Goal: Information Seeking & Learning: Learn about a topic

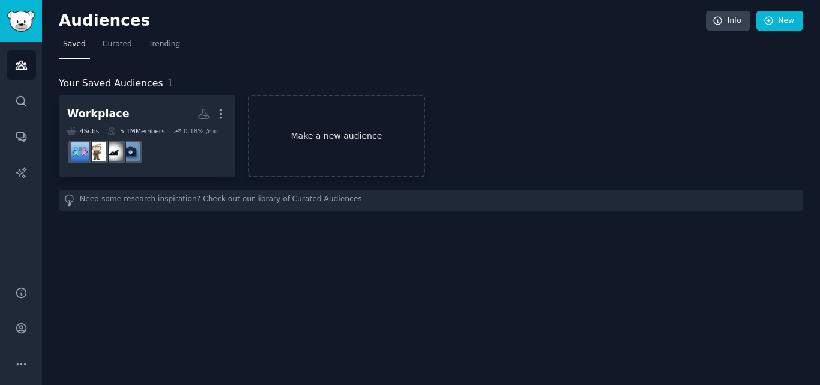
click at [378, 146] on link "Make a new audience" at bounding box center [336, 136] width 176 height 82
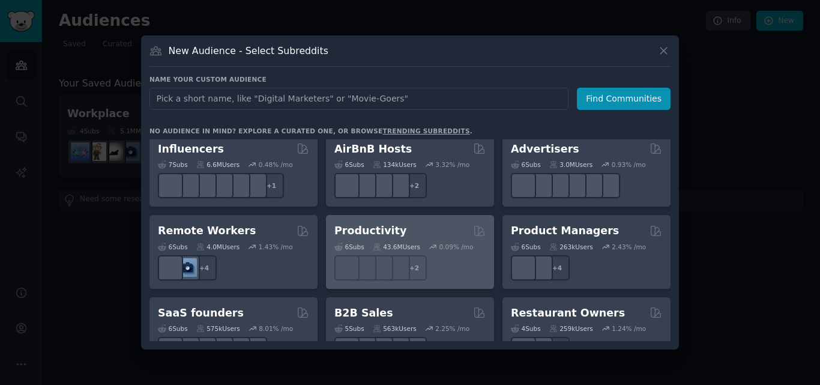
scroll to position [780, 0]
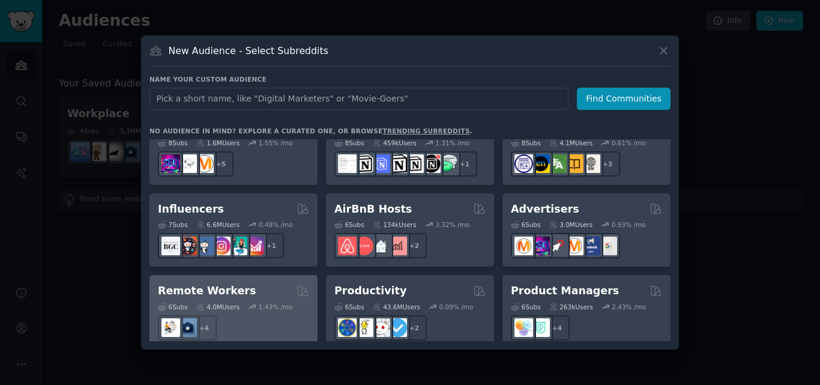
click at [242, 283] on div "Remote Workers" at bounding box center [233, 290] width 151 height 15
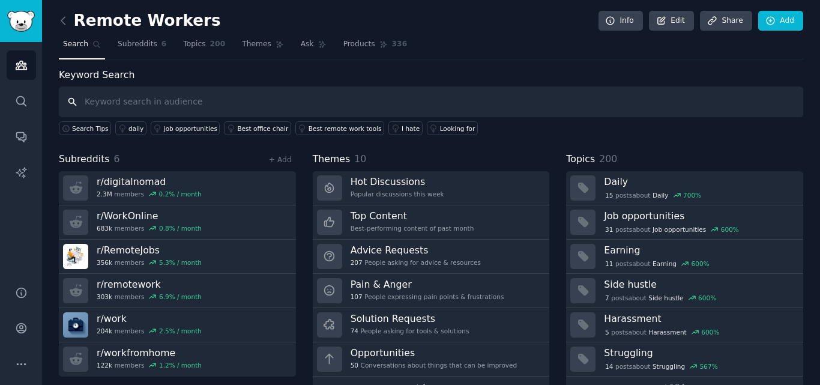
click at [234, 98] on input "text" at bounding box center [431, 101] width 744 height 31
type input "toxic boss"
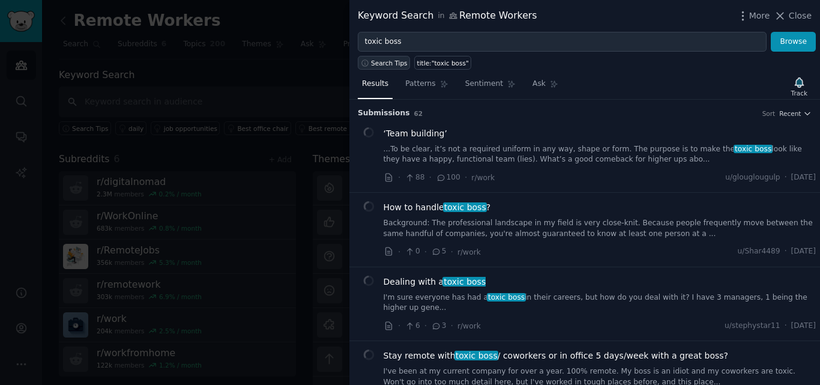
click at [372, 62] on span "Search Tips" at bounding box center [389, 63] width 37 height 8
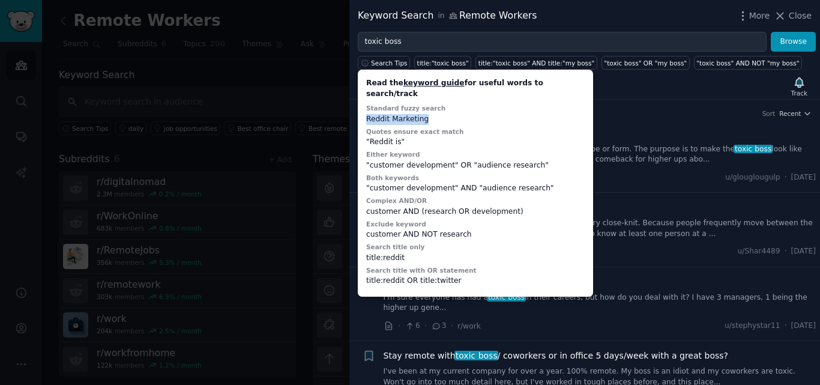
drag, startPoint x: 364, startPoint y: 112, endPoint x: 453, endPoint y: 112, distance: 89.4
click at [453, 112] on div "Read the keyword guide for useful words to search/track Standard fuzzy search R…" at bounding box center [475, 183] width 227 height 218
drag, startPoint x: 367, startPoint y: 128, endPoint x: 433, endPoint y: 129, distance: 66.0
click at [433, 137] on div ""Reddit is"" at bounding box center [475, 142] width 218 height 11
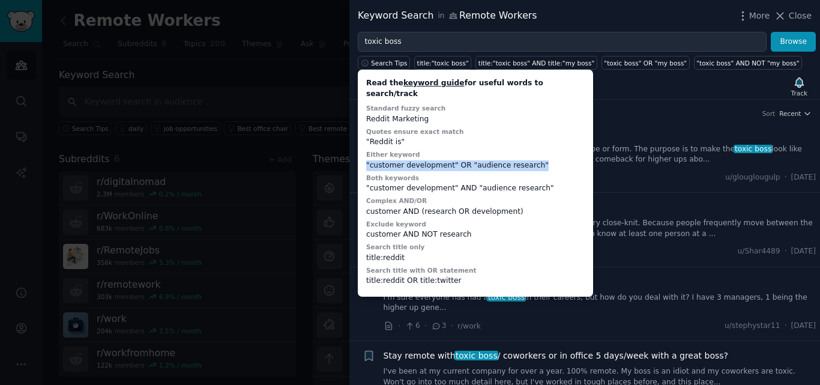
drag, startPoint x: 366, startPoint y: 155, endPoint x: 536, endPoint y: 155, distance: 170.4
click at [536, 160] on div ""customer development" OR "audience research"" at bounding box center [475, 165] width 218 height 11
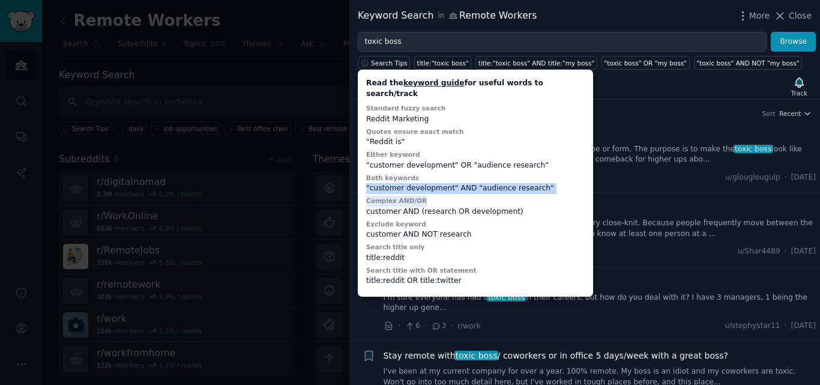
drag, startPoint x: 367, startPoint y: 180, endPoint x: 554, endPoint y: 184, distance: 187.2
click at [554, 184] on div "Read the keyword guide for useful words to search/track Standard fuzzy search R…" at bounding box center [475, 183] width 227 height 218
click at [496, 206] on div "customer AND (research OR development)" at bounding box center [475, 211] width 218 height 11
drag, startPoint x: 361, startPoint y: 230, endPoint x: 485, endPoint y: 228, distance: 123.6
click at [485, 228] on div "Read the keyword guide for useful words to search/track Standard fuzzy search R…" at bounding box center [475, 183] width 235 height 227
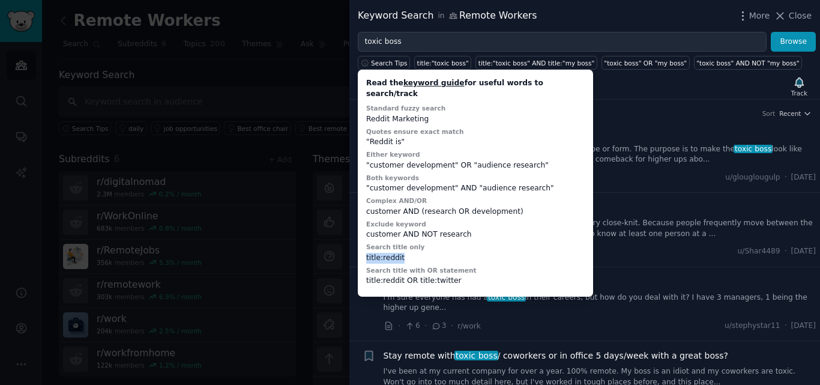
drag, startPoint x: 363, startPoint y: 246, endPoint x: 422, endPoint y: 248, distance: 58.8
click at [422, 248] on div "Read the keyword guide for useful words to search/track Standard fuzzy search R…" at bounding box center [475, 183] width 227 height 218
click at [462, 276] on div "Read the keyword guide for useful words to search/track Standard fuzzy search R…" at bounding box center [475, 183] width 227 height 218
click at [643, 77] on div "Results Patterns Sentiment Ask Track" at bounding box center [584, 87] width 470 height 26
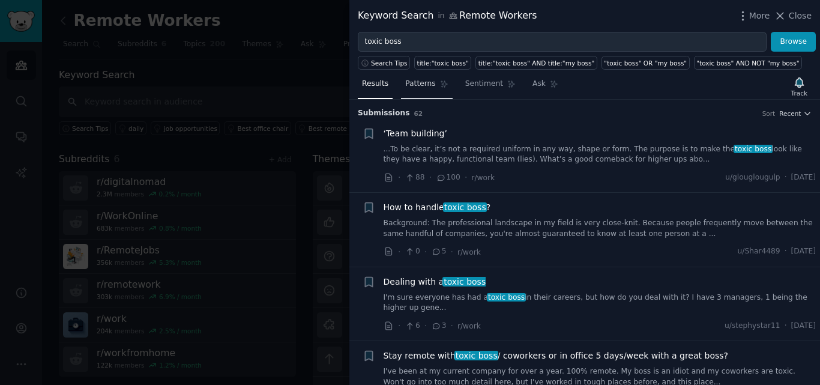
click at [440, 82] on icon at bounding box center [443, 84] width 7 height 7
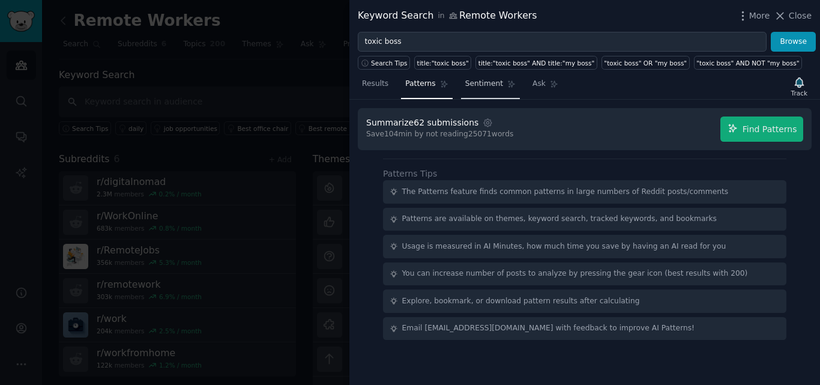
click at [467, 87] on span "Sentiment" at bounding box center [484, 84] width 38 height 11
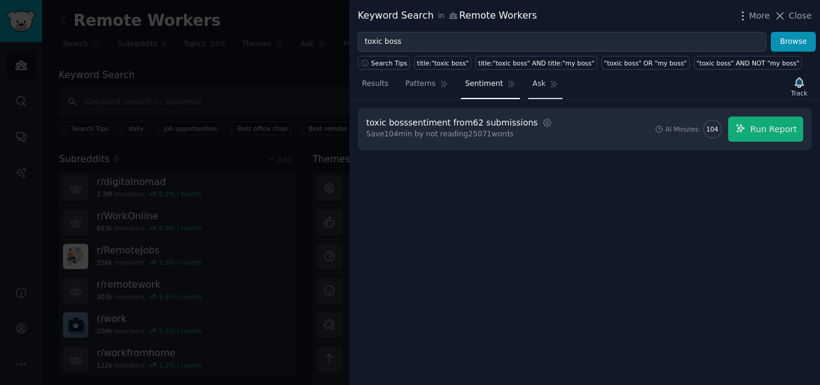
click at [537, 94] on link "Ask" at bounding box center [545, 86] width 34 height 25
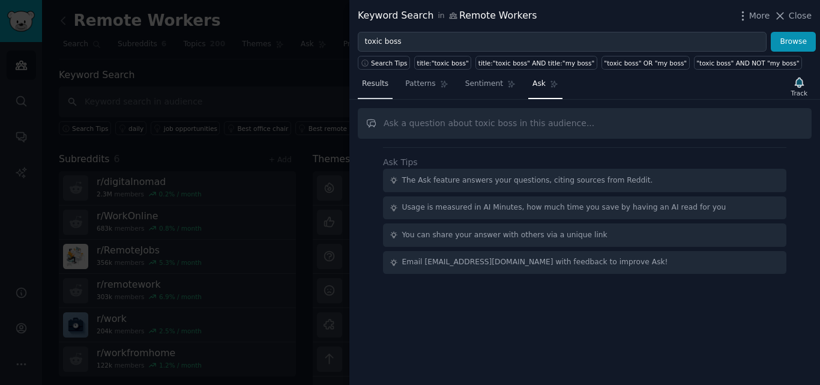
click at [371, 84] on span "Results" at bounding box center [375, 84] width 26 height 11
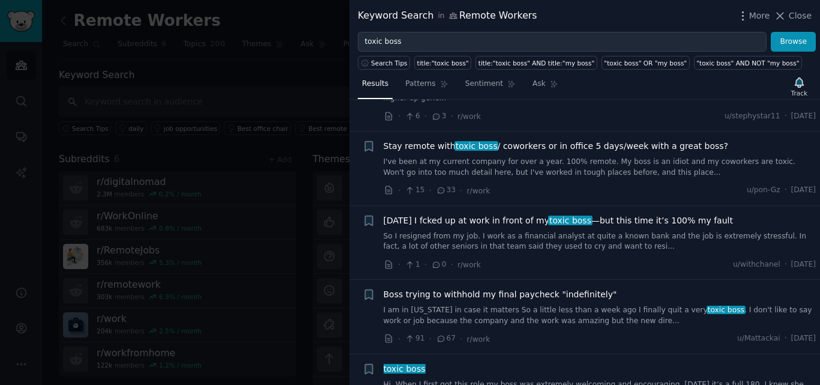
scroll to position [240, 0]
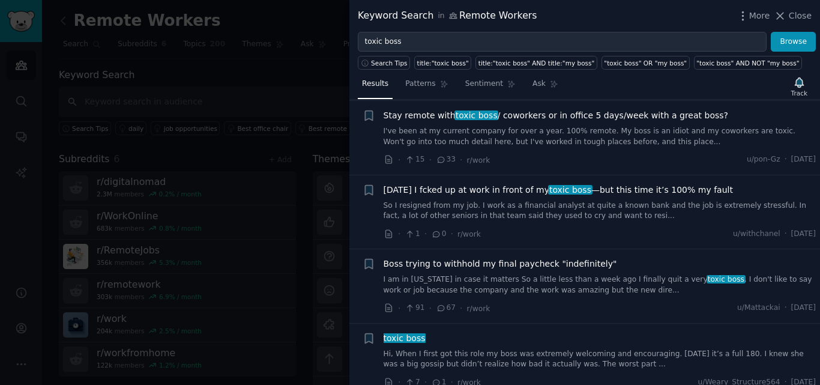
click at [405, 200] on link "So I resigned from my job. I work as a financial analyst at quite a known bank …" at bounding box center [599, 210] width 433 height 21
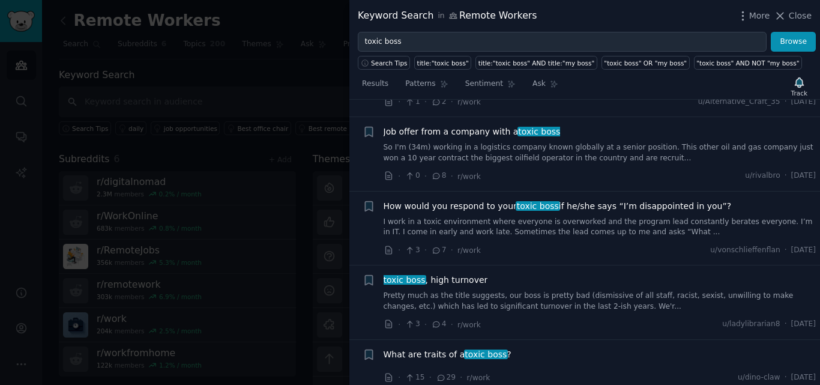
scroll to position [4960, 0]
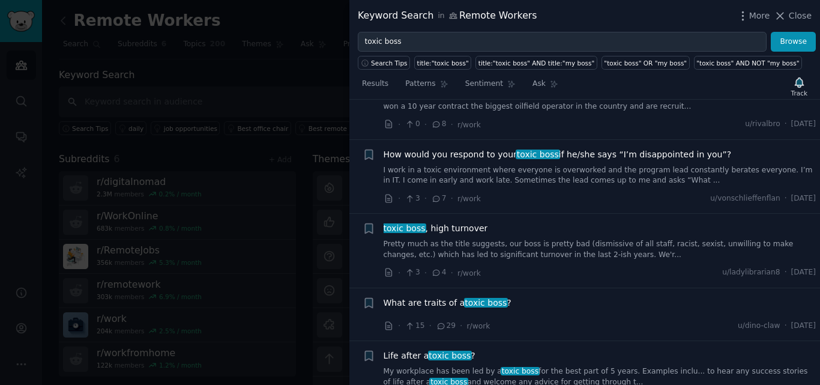
click at [215, 245] on div at bounding box center [410, 192] width 820 height 385
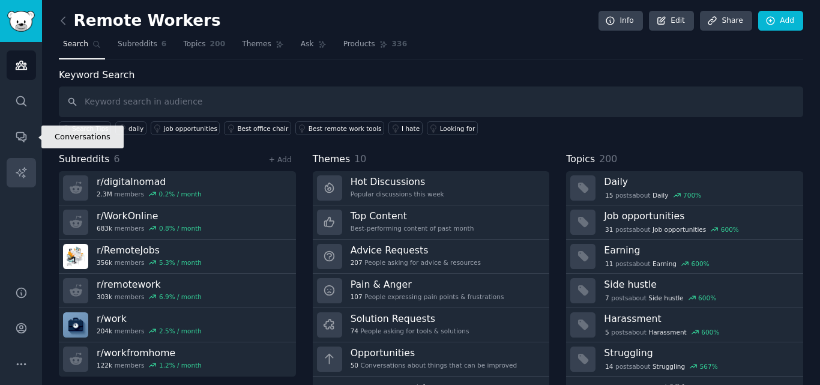
click at [23, 159] on link "AI Reports" at bounding box center [21, 172] width 29 height 29
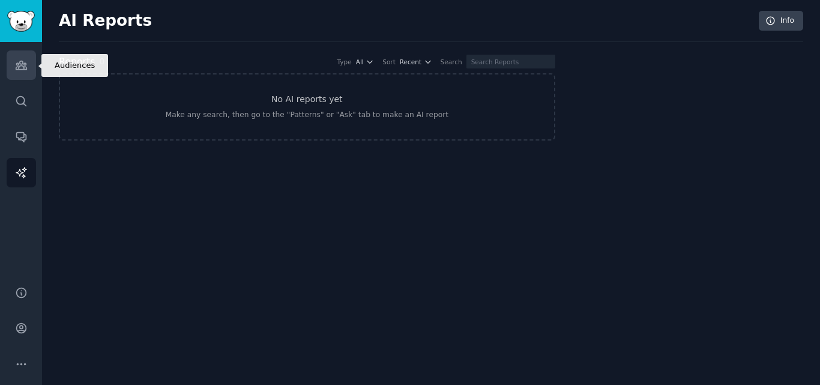
click at [22, 55] on link "Audiences" at bounding box center [21, 64] width 29 height 29
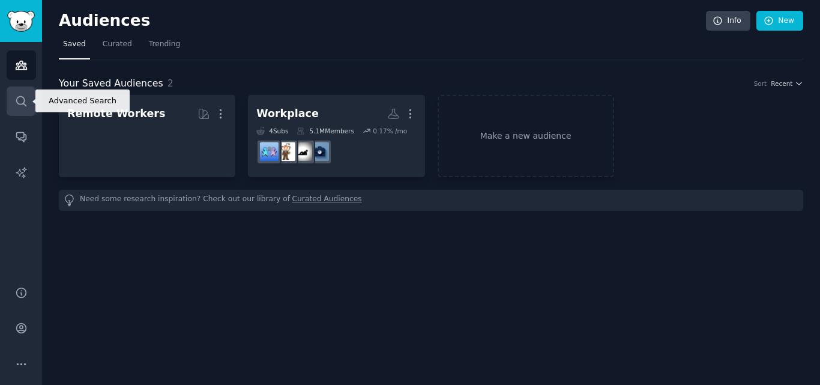
click at [16, 99] on icon "Sidebar" at bounding box center [21, 101] width 10 height 10
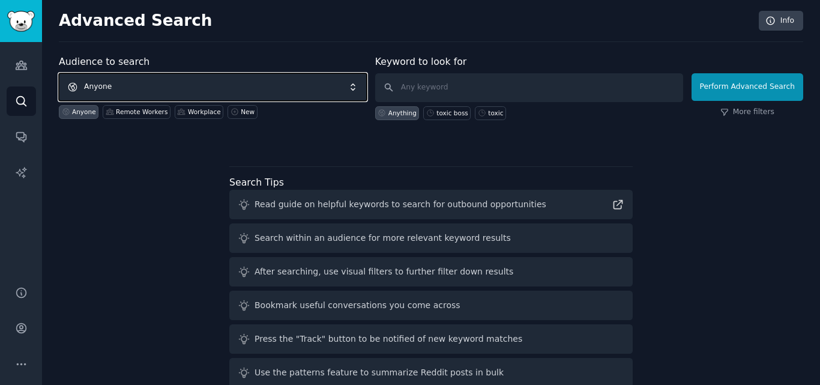
click at [133, 95] on span "Anyone" at bounding box center [213, 87] width 308 height 28
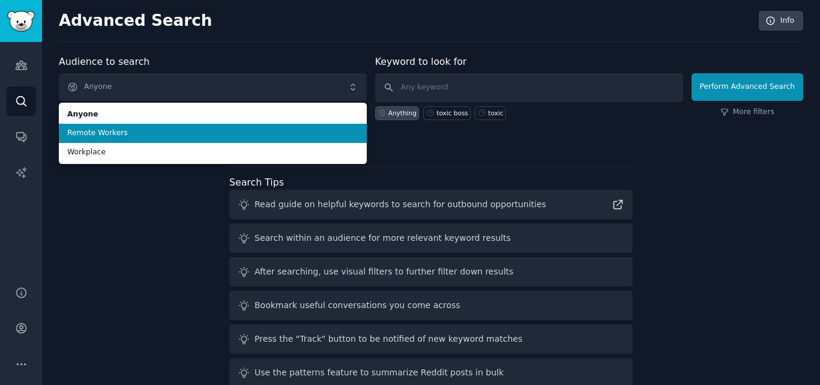
click at [114, 134] on span "Remote Workers" at bounding box center [212, 133] width 291 height 11
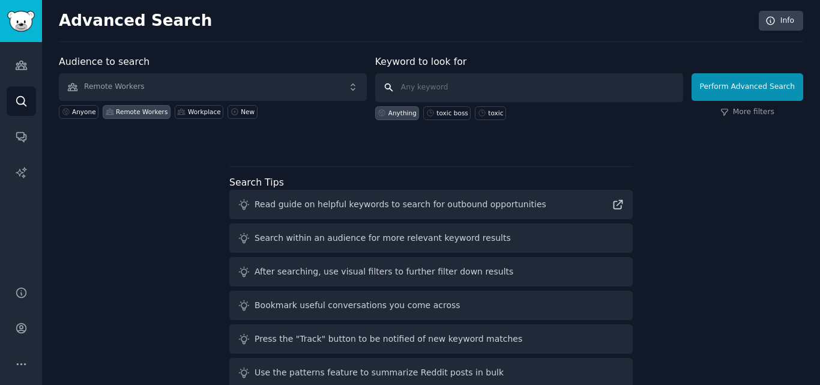
click at [442, 94] on input "text" at bounding box center [529, 87] width 308 height 29
click at [484, 116] on div "toxic" at bounding box center [490, 113] width 31 height 14
type input "toxic"
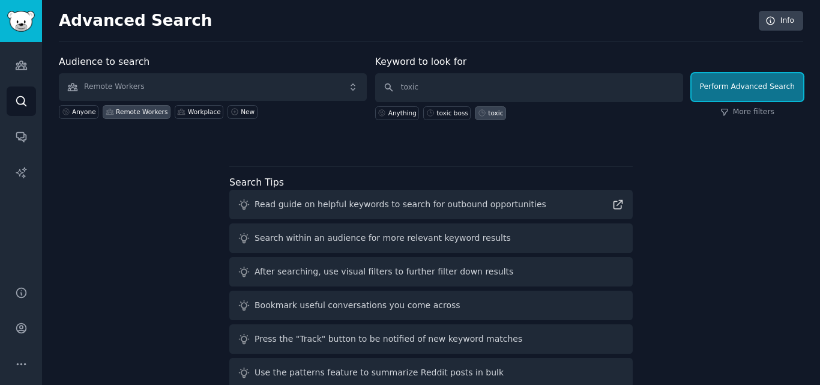
click at [729, 94] on button "Perform Advanced Search" at bounding box center [747, 87] width 112 height 28
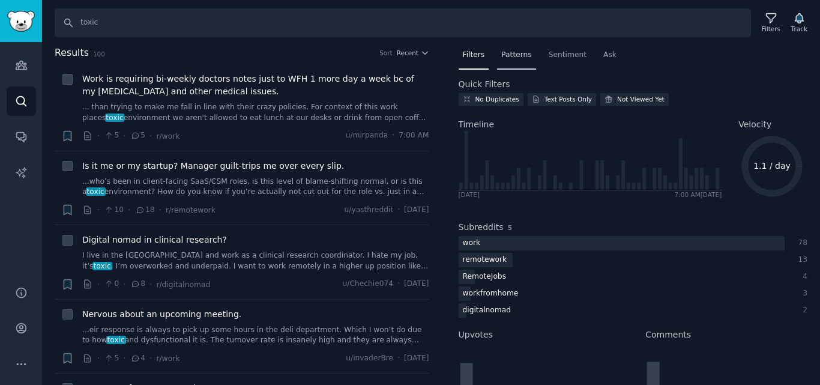
click at [527, 51] on div "Patterns" at bounding box center [516, 58] width 38 height 25
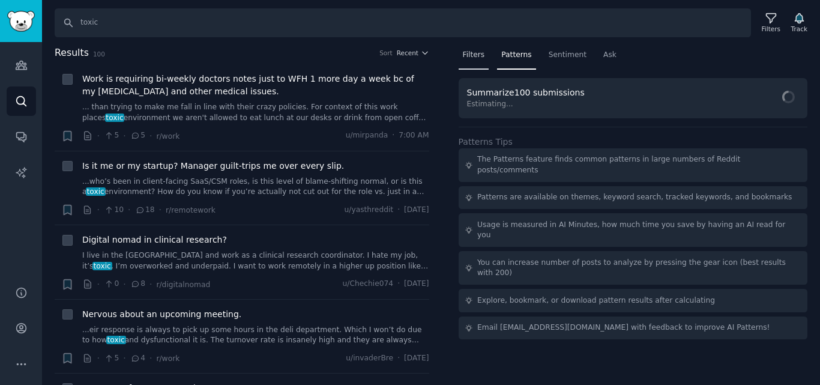
click at [481, 50] on span "Filters" at bounding box center [474, 55] width 22 height 11
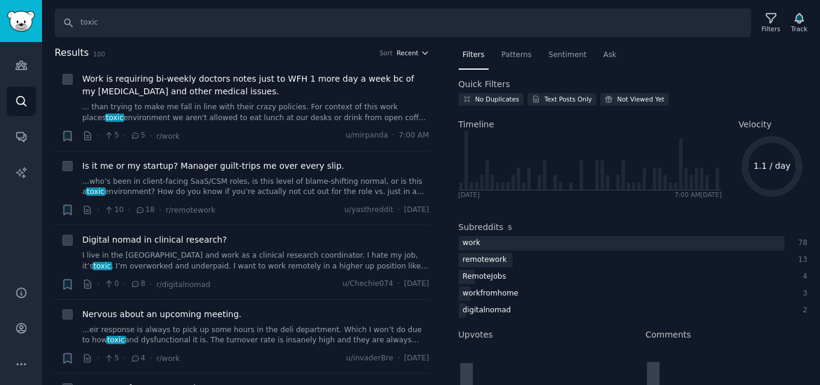
click at [424, 50] on icon "button" at bounding box center [425, 53] width 8 height 8
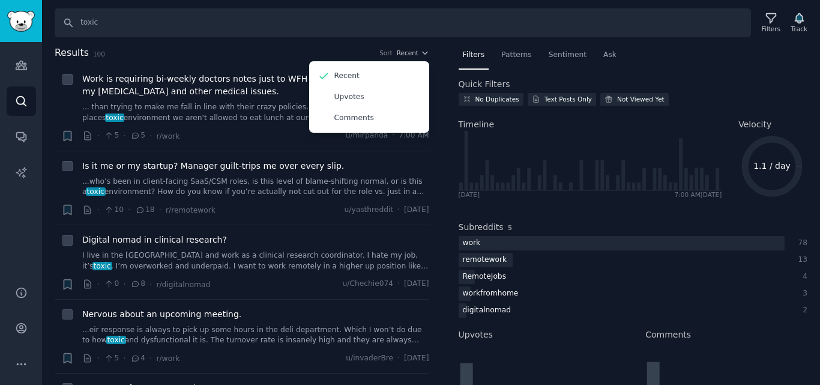
click at [439, 67] on div "Results 100 Sort Recent Recent Upvotes Comments + Work is requiring bi-weekly d…" at bounding box center [250, 216] width 391 height 340
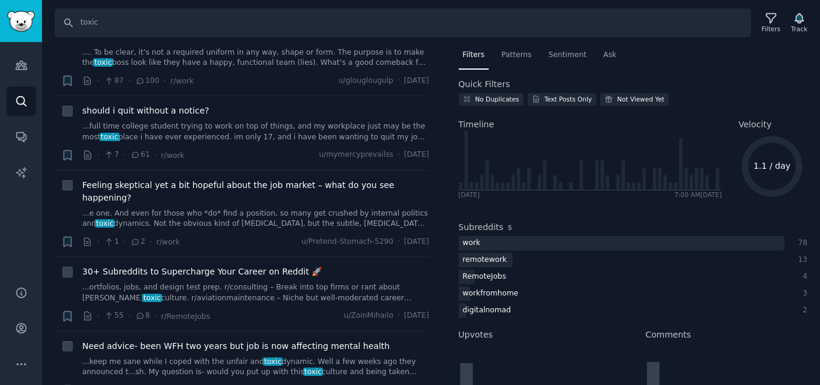
scroll to position [2280, 0]
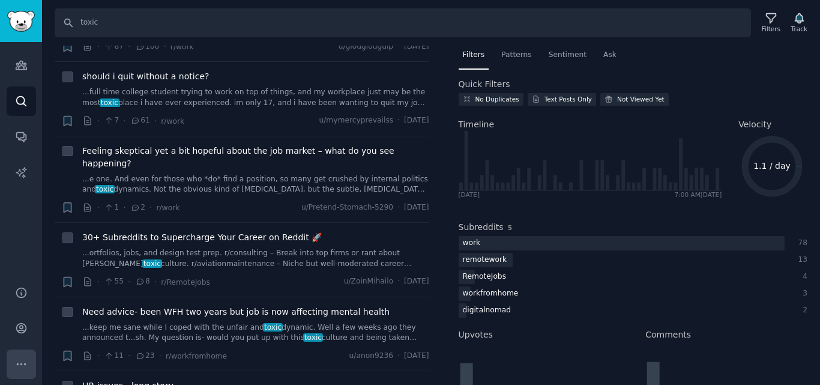
click at [24, 367] on icon "Sidebar" at bounding box center [21, 364] width 13 height 13
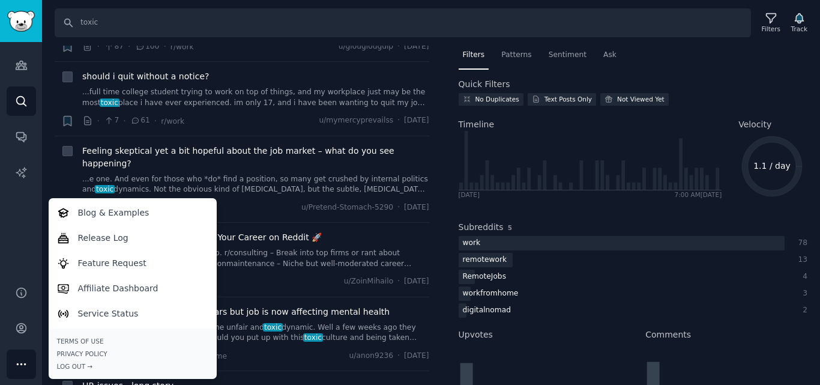
click at [12, 242] on div "Audiences Search Conversations AI Reports" at bounding box center [21, 156] width 42 height 229
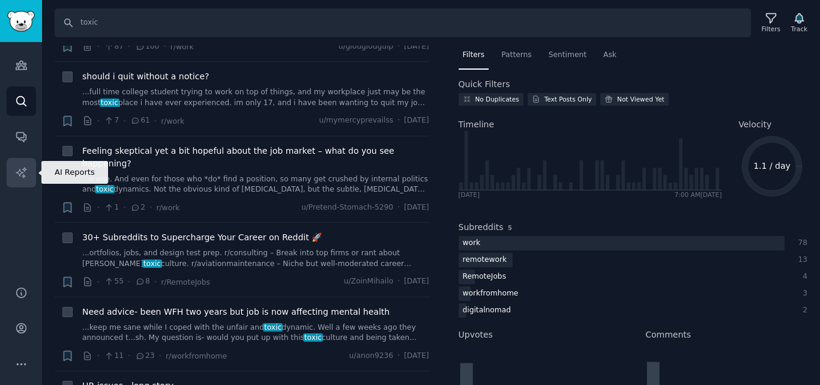
click at [16, 170] on icon "Sidebar" at bounding box center [21, 172] width 13 height 13
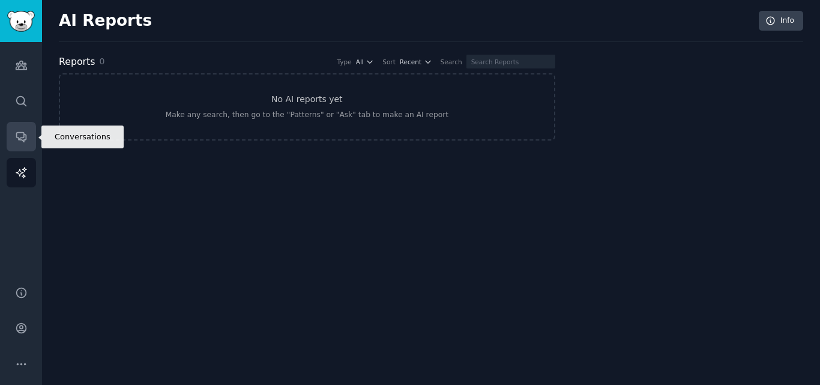
click at [34, 134] on link "Conversations" at bounding box center [21, 136] width 29 height 29
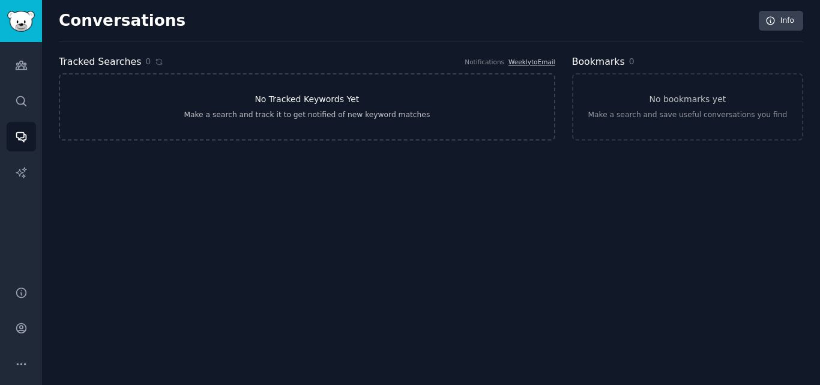
click at [333, 120] on div "Make a search and track it to get notified of new keyword matches" at bounding box center [307, 115] width 246 height 11
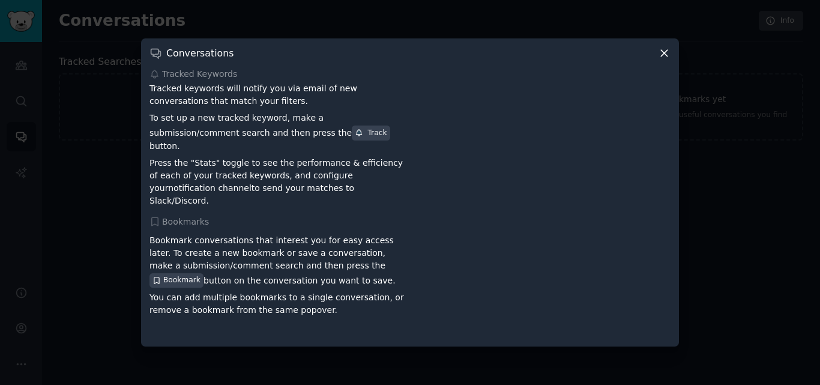
click at [665, 59] on icon at bounding box center [664, 53] width 13 height 13
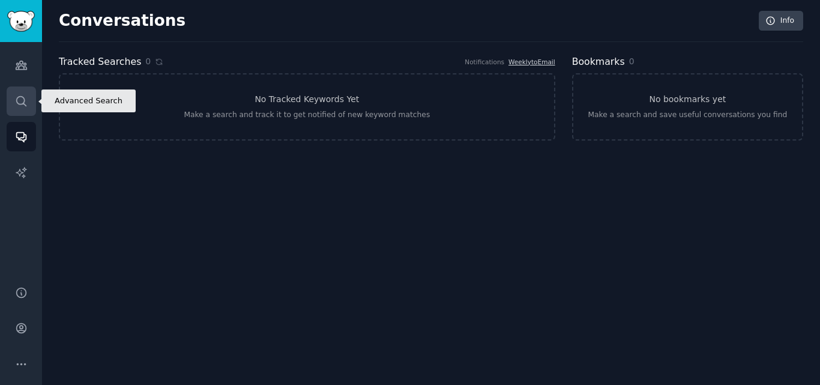
click at [26, 103] on icon "Sidebar" at bounding box center [21, 101] width 13 height 13
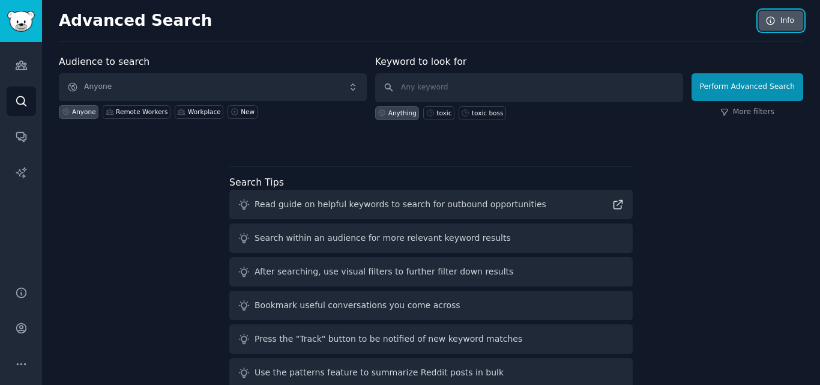
click at [775, 27] on link "Info" at bounding box center [780, 21] width 44 height 20
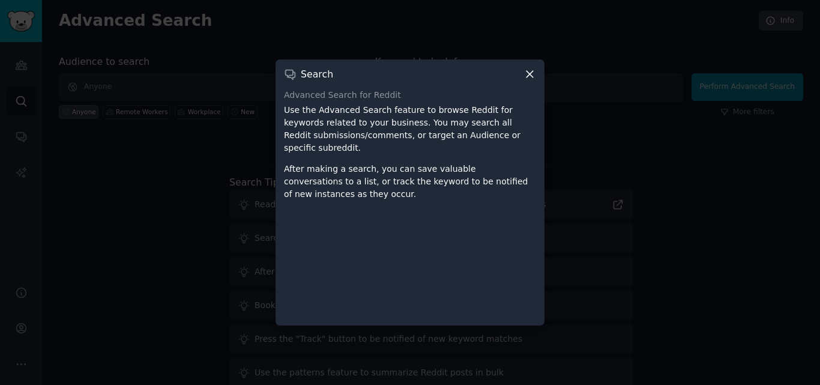
click at [529, 78] on icon at bounding box center [529, 74] width 7 height 7
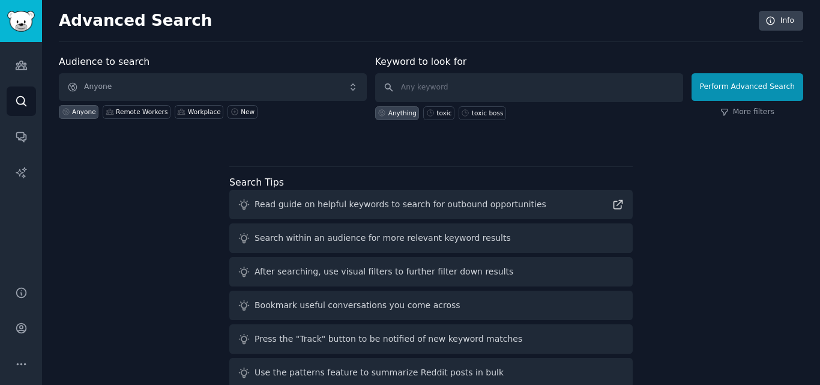
click at [3, 62] on div "Audiences Search Conversations AI Reports" at bounding box center [21, 156] width 42 height 229
click at [8, 64] on link "Audiences" at bounding box center [21, 64] width 29 height 29
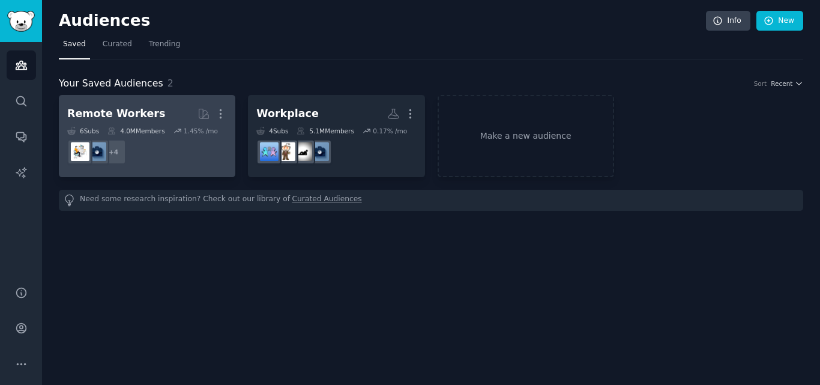
click at [162, 123] on h2 "Remote Workers More" at bounding box center [147, 113] width 160 height 21
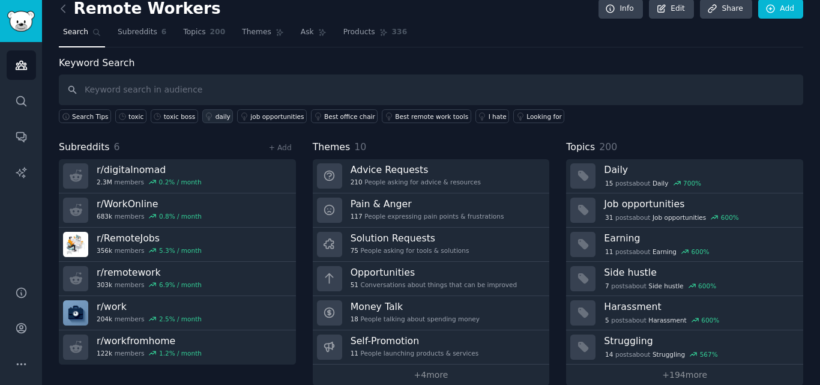
scroll to position [29, 0]
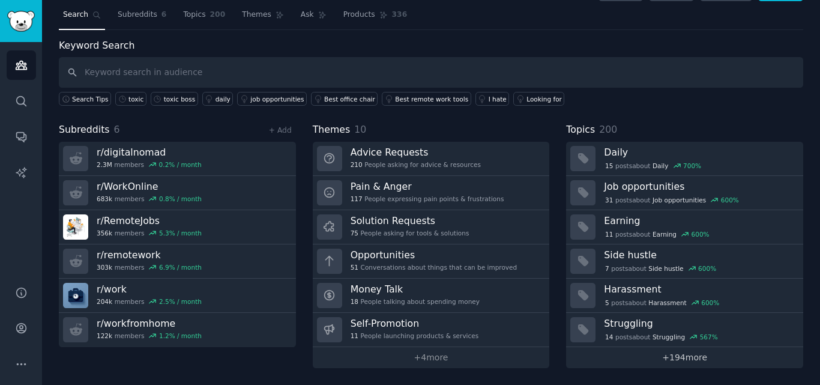
click at [655, 352] on link "+ 194 more" at bounding box center [684, 357] width 237 height 21
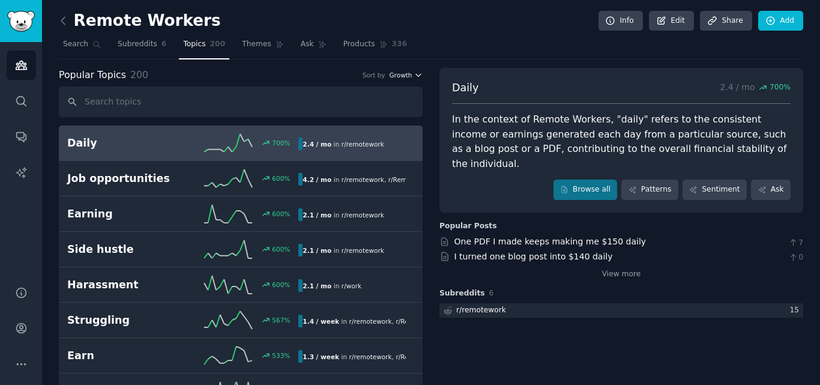
click at [419, 76] on icon "button" at bounding box center [418, 75] width 8 height 8
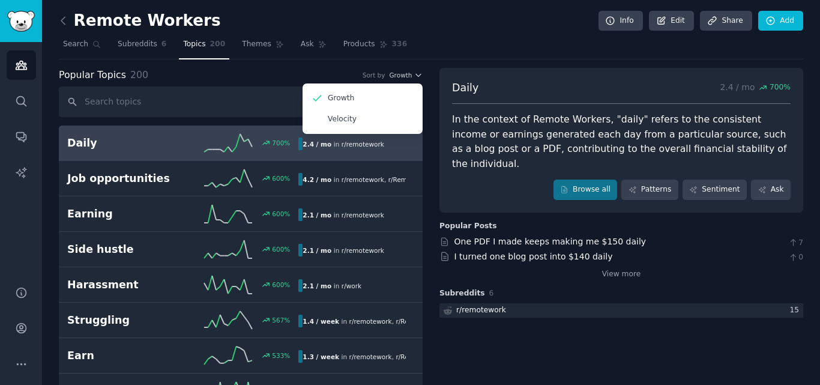
click at [427, 44] on nav "Search Subreddits 6 Topics 200 Themes Ask Products 336" at bounding box center [431, 47] width 744 height 25
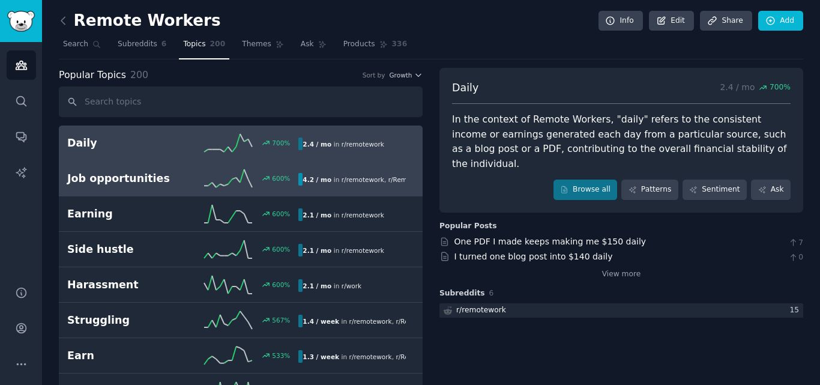
click at [107, 176] on h2 "Job opportunities" at bounding box center [125, 178] width 116 height 15
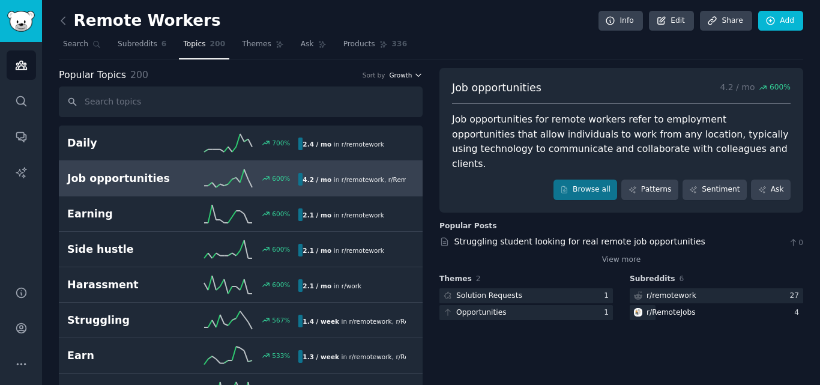
click at [397, 76] on span "Growth" at bounding box center [400, 75] width 23 height 8
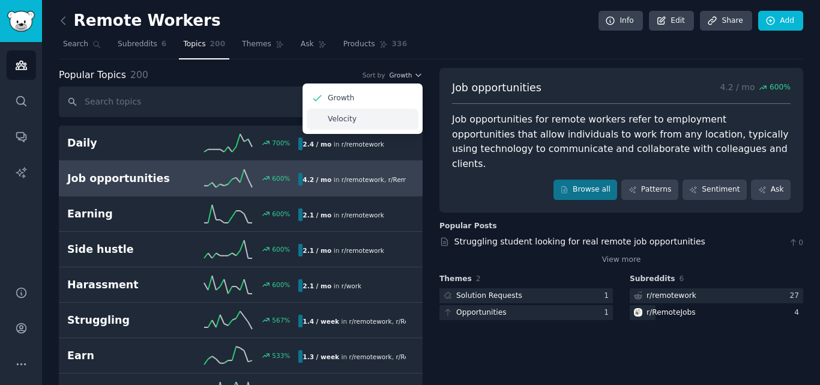
click at [403, 119] on div "Velocity" at bounding box center [363, 119] width 112 height 21
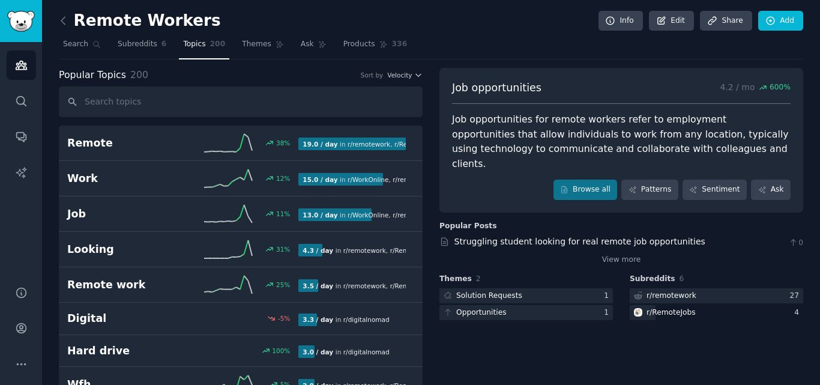
click at [478, 49] on nav "Search Subreddits 6 Topics 200 Themes Ask Products 336" at bounding box center [431, 47] width 744 height 25
click at [64, 19] on icon at bounding box center [63, 20] width 13 height 13
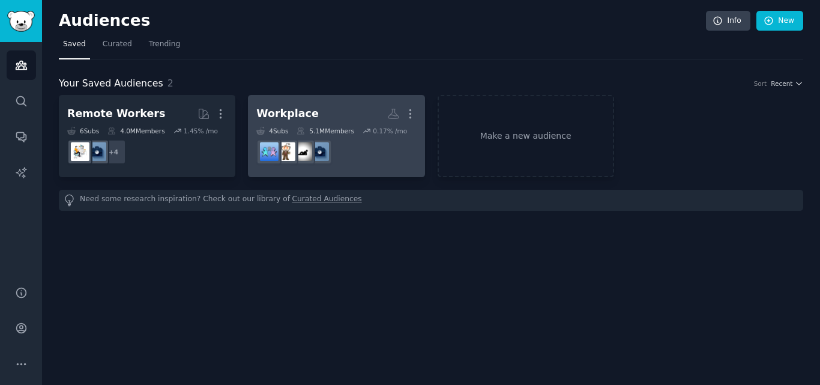
click at [302, 106] on h2 "Workplace More" at bounding box center [336, 113] width 160 height 21
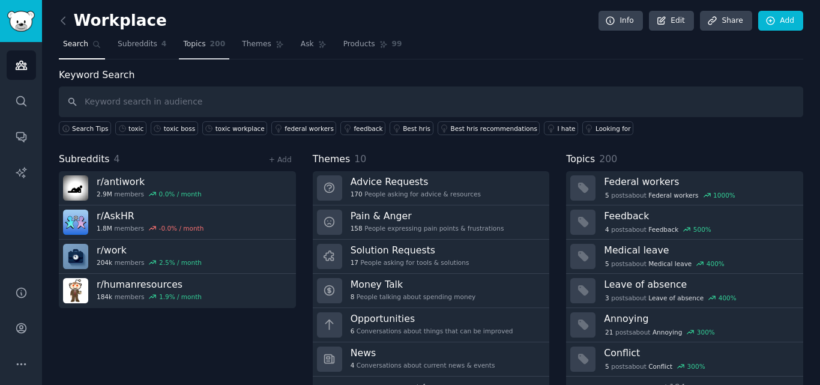
click at [184, 45] on span "Topics" at bounding box center [194, 44] width 22 height 11
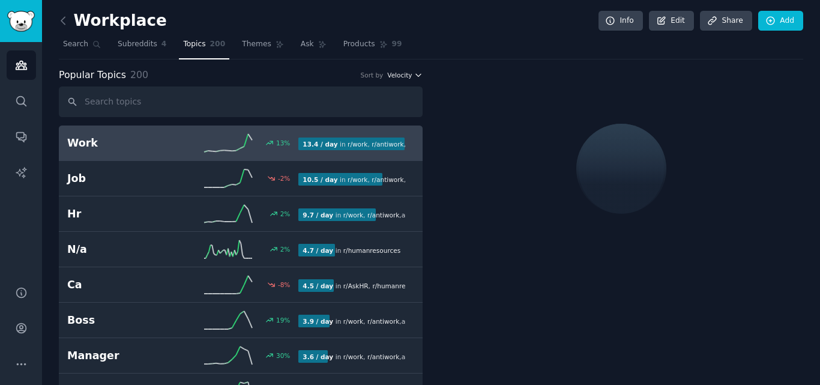
click at [405, 77] on span "Velocity" at bounding box center [399, 75] width 25 height 8
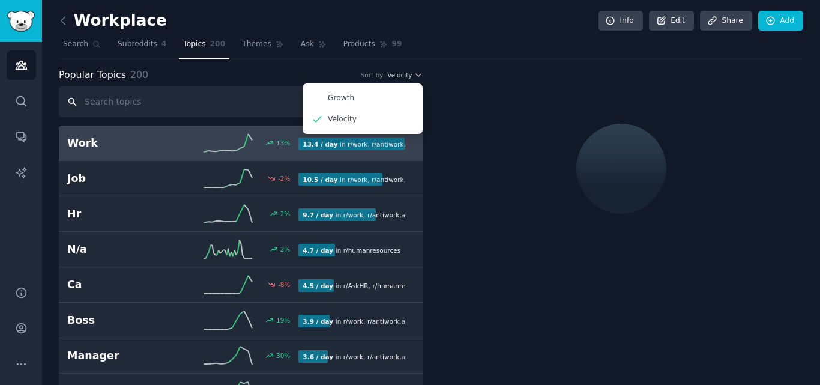
click at [223, 89] on input "text" at bounding box center [241, 101] width 364 height 31
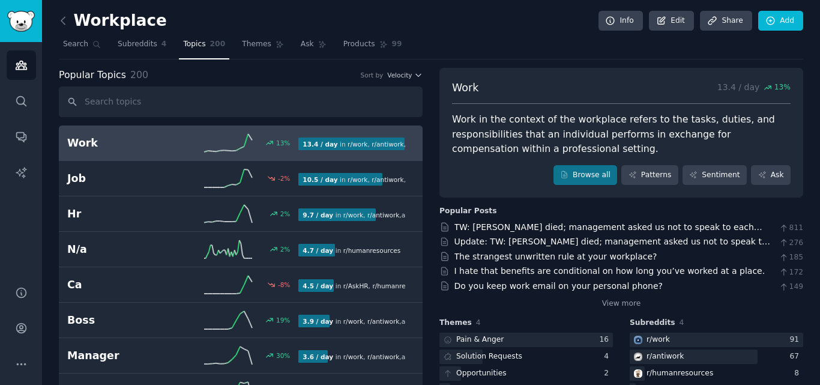
click at [62, 19] on icon at bounding box center [63, 20] width 4 height 7
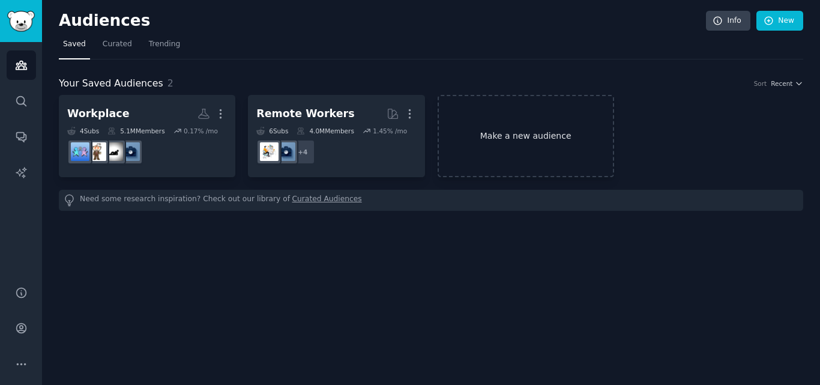
click at [511, 163] on link "Make a new audience" at bounding box center [525, 136] width 176 height 82
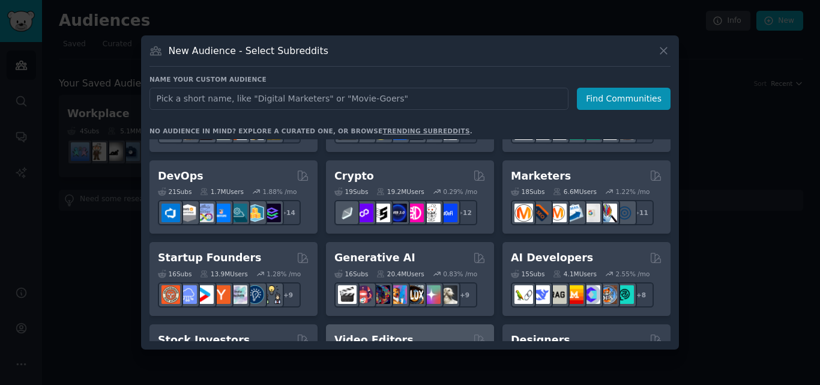
scroll to position [60, 0]
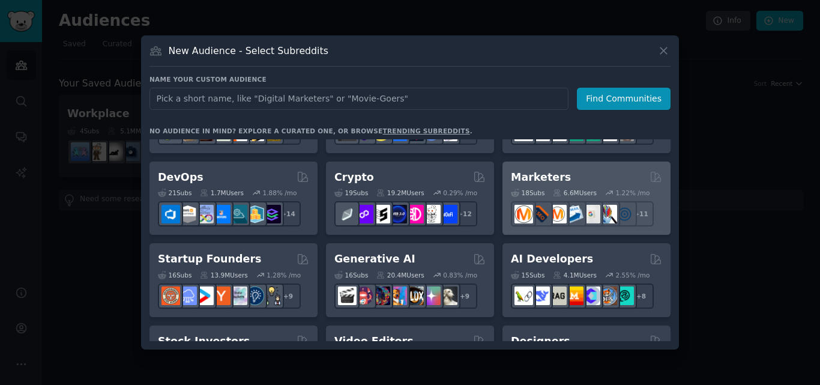
click at [586, 171] on div "Marketers Curated by GummySearch" at bounding box center [586, 177] width 151 height 15
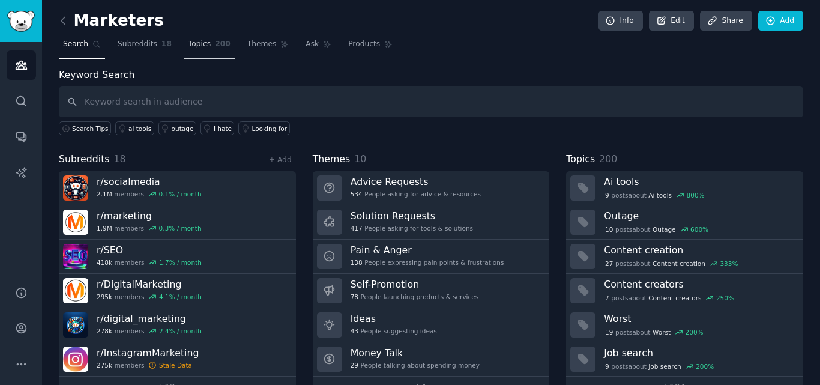
click at [189, 44] on span "Topics" at bounding box center [199, 44] width 22 height 11
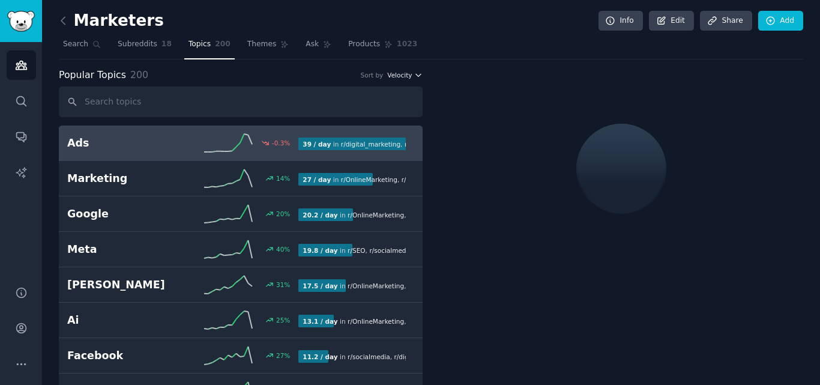
click at [398, 77] on span "Velocity" at bounding box center [399, 75] width 25 height 8
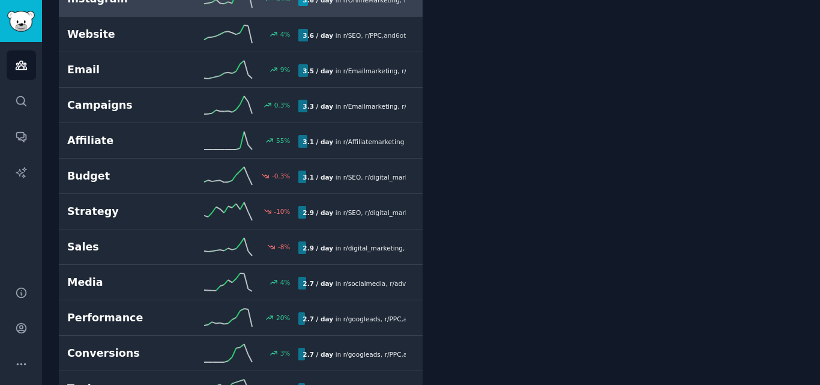
scroll to position [720, 0]
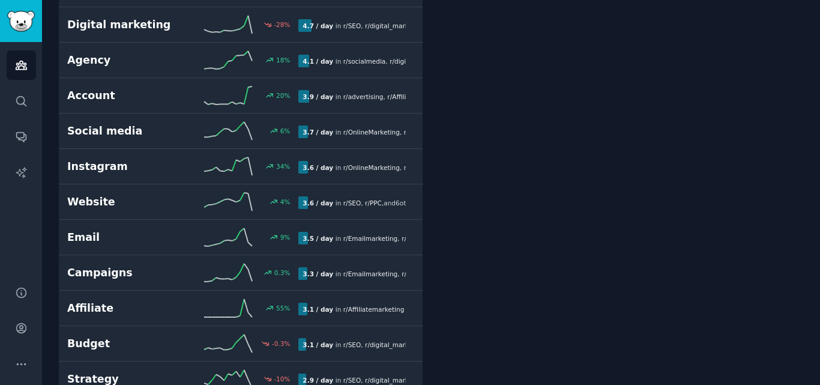
drag, startPoint x: 460, startPoint y: 116, endPoint x: 488, endPoint y: 5, distance: 115.1
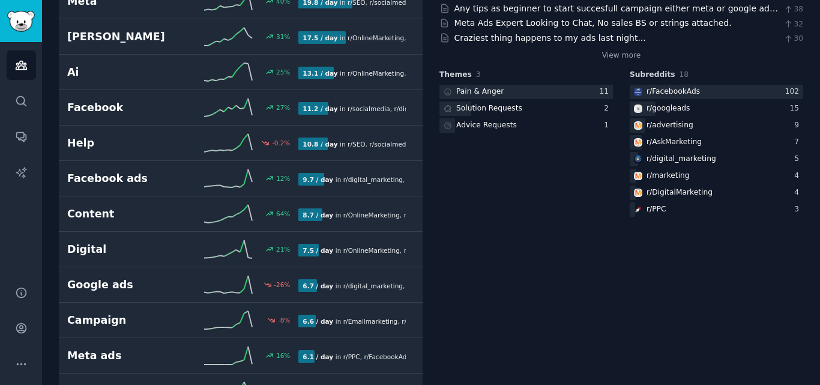
scroll to position [0, 0]
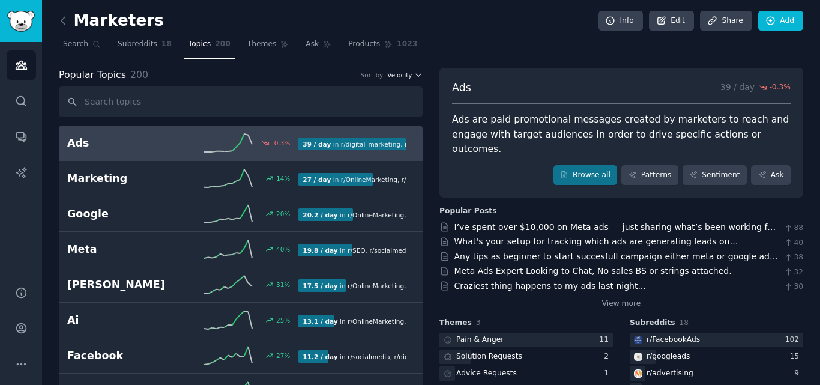
click at [414, 78] on icon "button" at bounding box center [418, 75] width 8 height 8
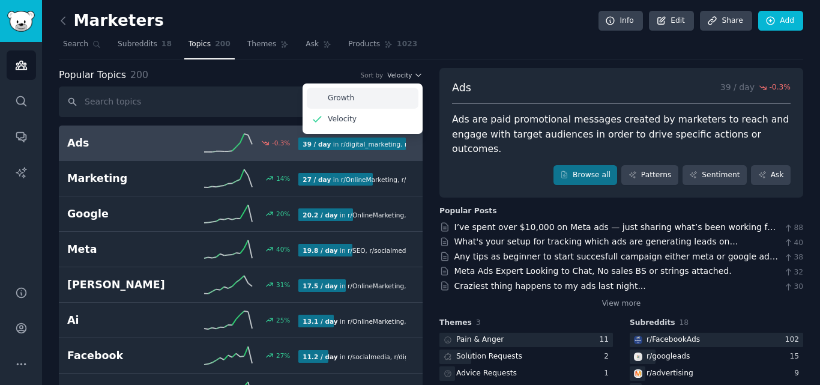
click at [404, 97] on div "Growth" at bounding box center [363, 98] width 112 height 21
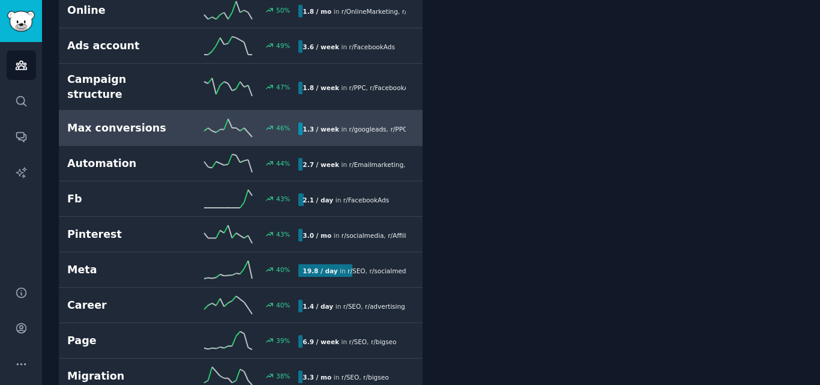
scroll to position [1440, 0]
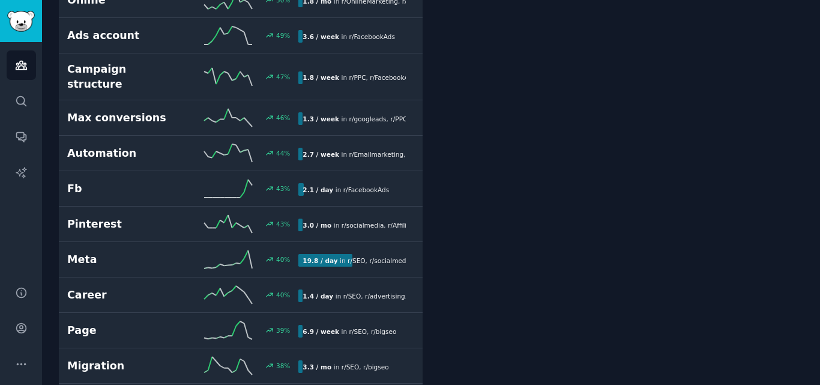
drag, startPoint x: 442, startPoint y: 286, endPoint x: 451, endPoint y: 168, distance: 117.9
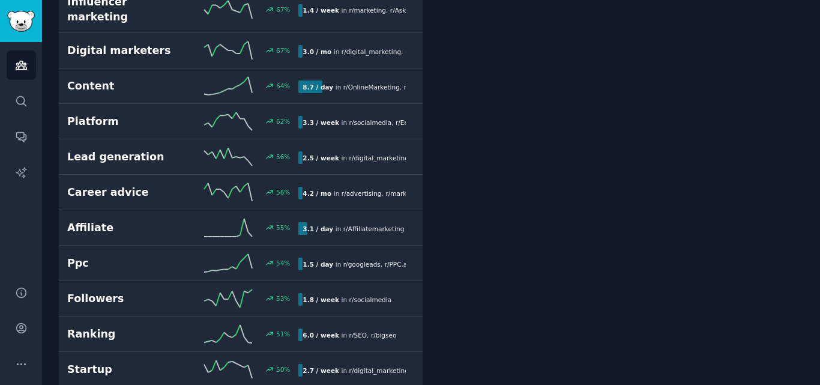
scroll to position [0, 0]
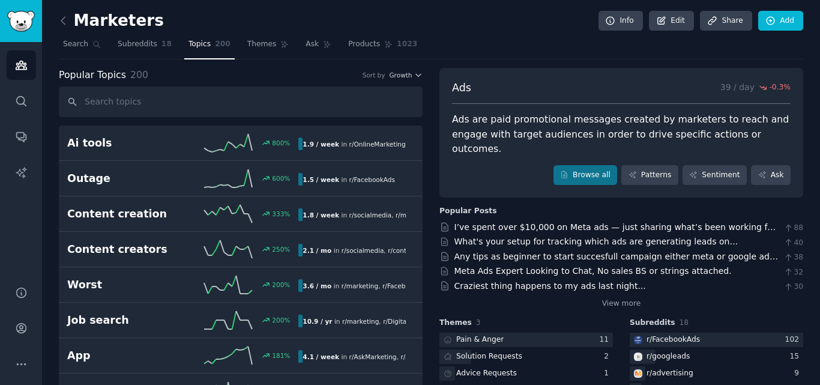
click at [62, 18] on icon at bounding box center [63, 20] width 13 height 13
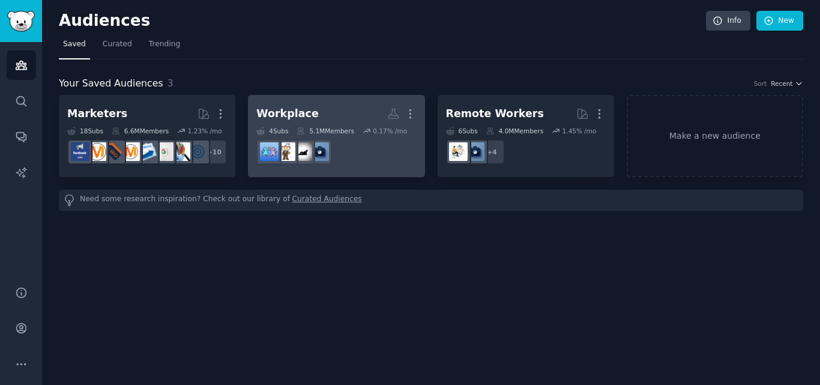
click at [308, 116] on h2 "Workplace More" at bounding box center [336, 113] width 160 height 21
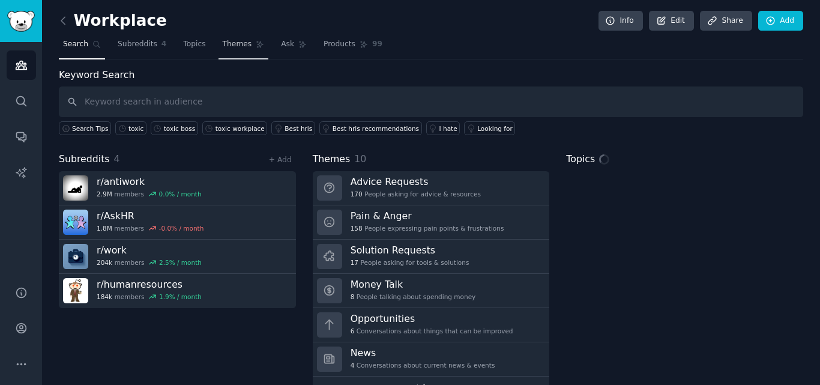
click at [241, 52] on link "Themes" at bounding box center [243, 47] width 50 height 25
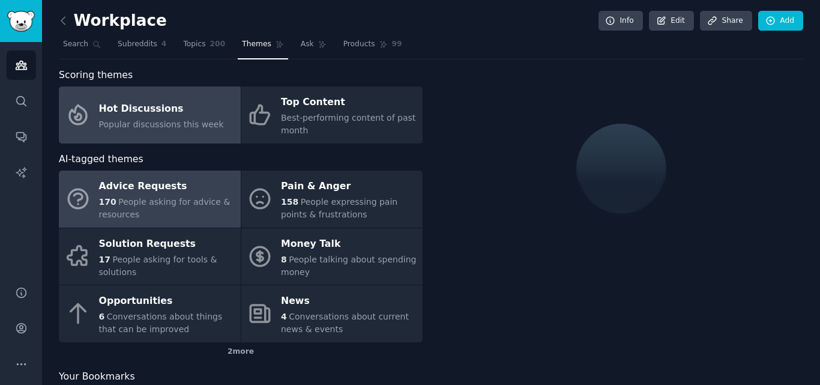
click at [140, 95] on link "Hot Discussions Popular discussions this week" at bounding box center [150, 114] width 182 height 57
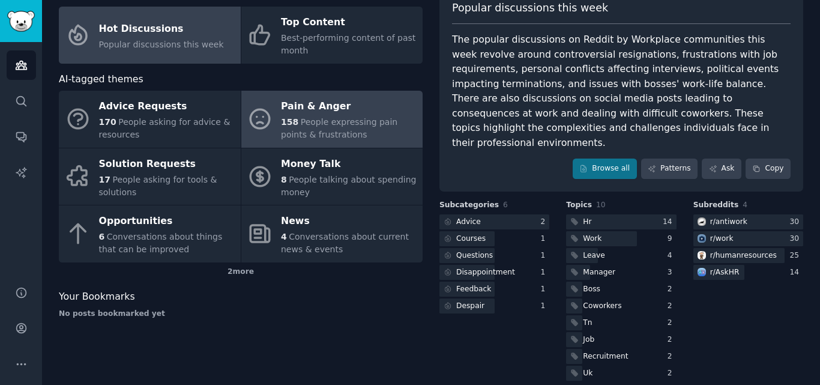
scroll to position [20, 0]
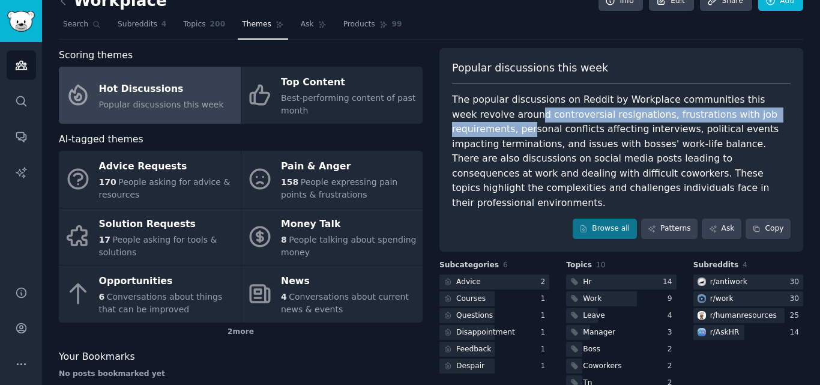
drag, startPoint x: 473, startPoint y: 113, endPoint x: 754, endPoint y: 117, distance: 281.4
click at [754, 117] on div "The popular discussions on Reddit by Workplace communities this week revolve ar…" at bounding box center [621, 151] width 338 height 118
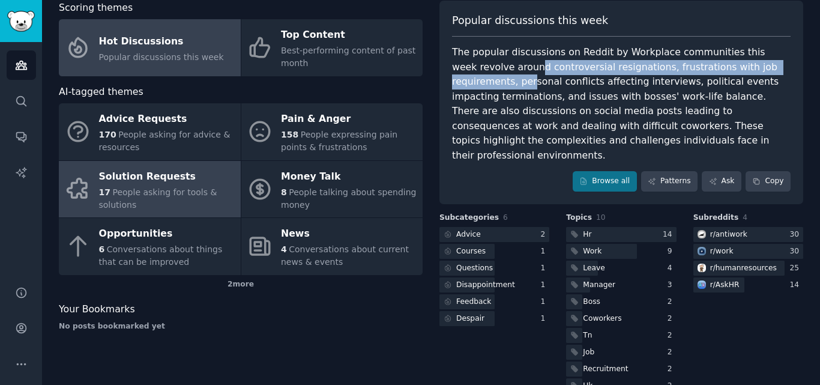
scroll to position [80, 0]
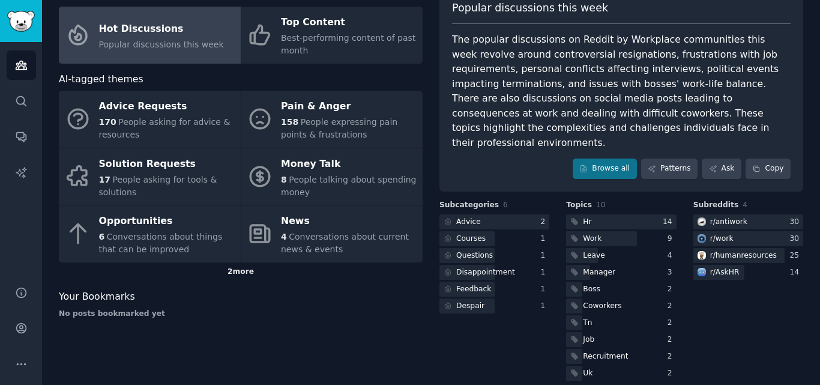
click at [245, 269] on div "2 more" at bounding box center [241, 271] width 364 height 19
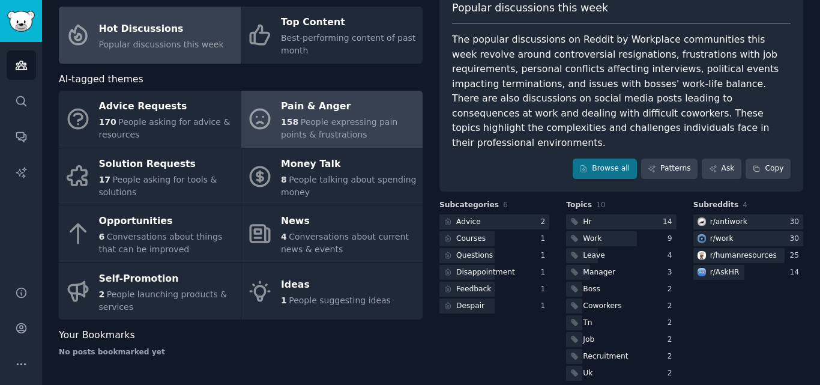
click at [377, 135] on div "158 People expressing pain points & frustrations" at bounding box center [349, 128] width 136 height 25
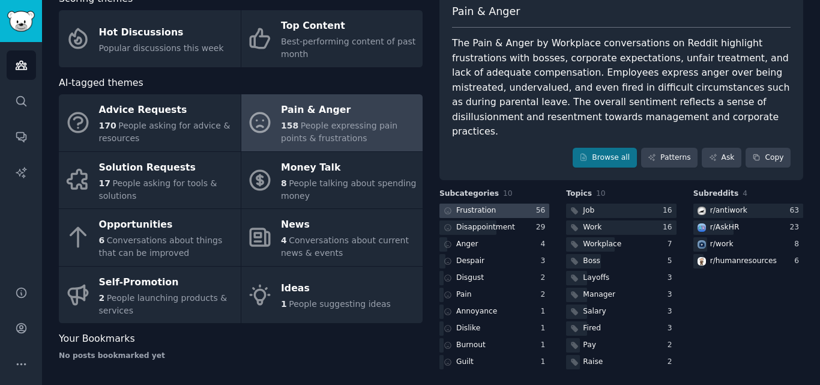
scroll to position [77, 0]
click at [465, 204] on div "Frustration" at bounding box center [476, 209] width 40 height 11
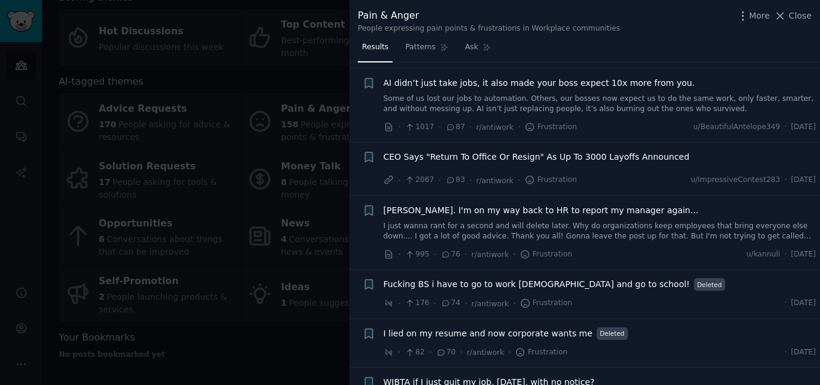
scroll to position [540, 0]
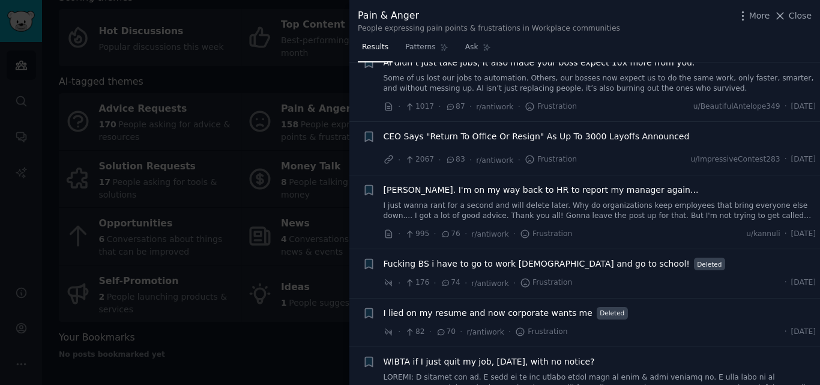
click at [616, 130] on span "CEO Says "Return To Office Or Resign" As Up To 3000 Layoffs Announced" at bounding box center [536, 136] width 306 height 13
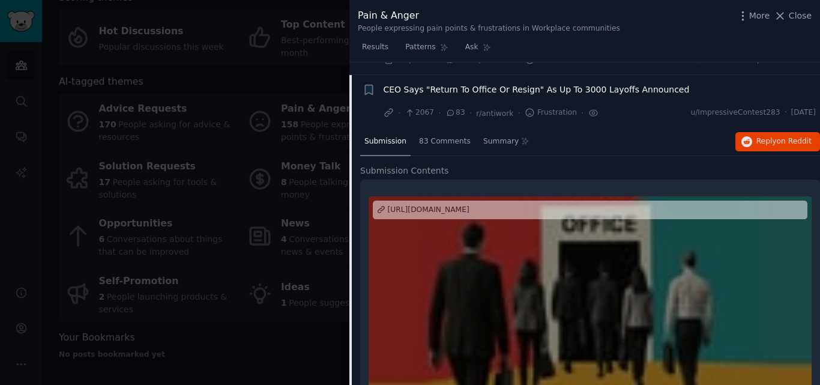
scroll to position [587, 0]
click at [512, 202] on div "[URL][DOMAIN_NAME]" at bounding box center [590, 209] width 434 height 19
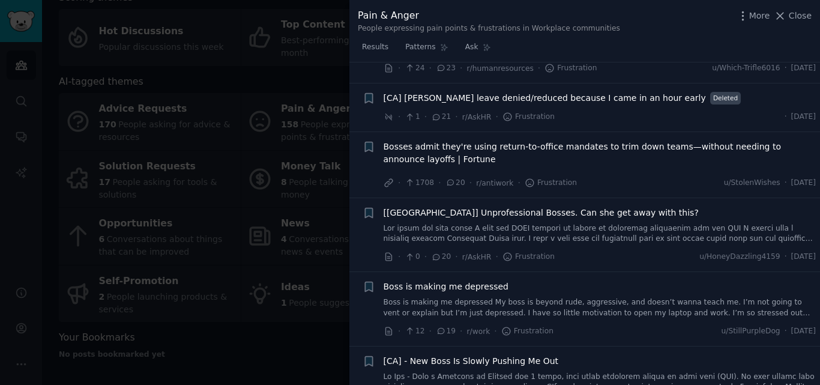
scroll to position [2027, 0]
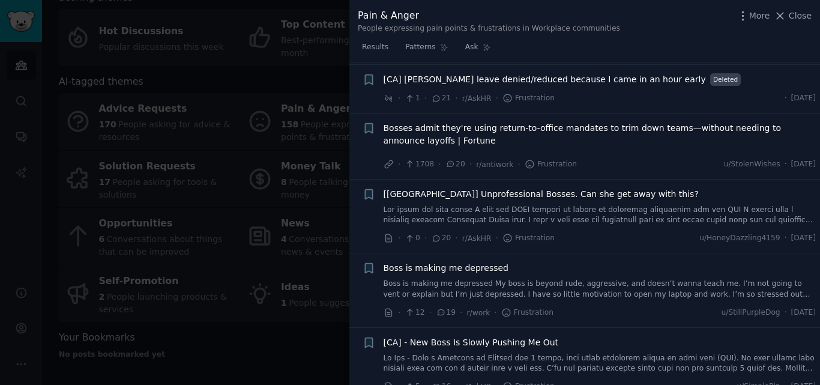
click at [625, 128] on span "Bosses admit they're using return-to-office mandates to trim down teams—without…" at bounding box center [599, 134] width 433 height 25
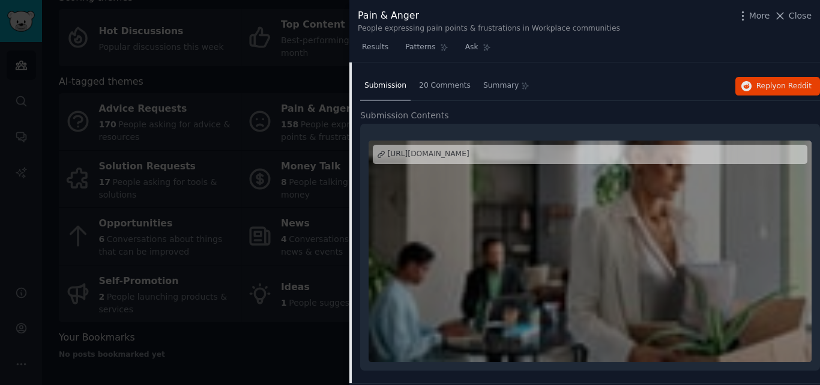
scroll to position [1746, 0]
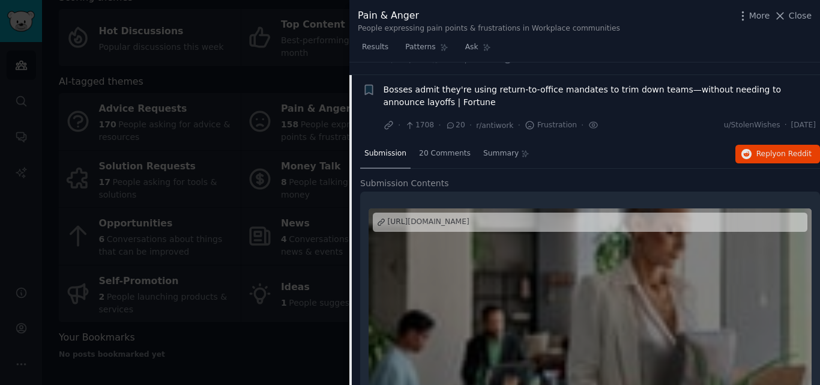
click at [469, 217] on div "[URL][DOMAIN_NAME]" at bounding box center [429, 222] width 82 height 11
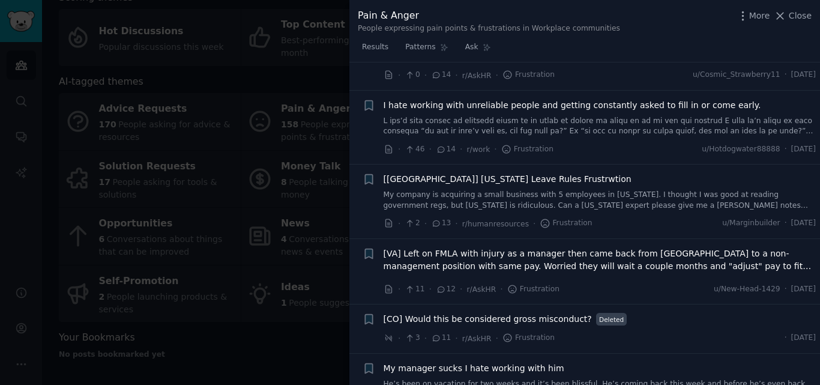
scroll to position [2526, 0]
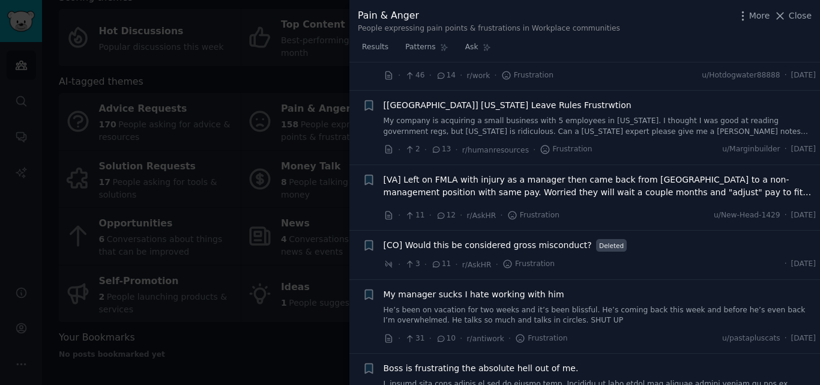
click at [250, 187] on div at bounding box center [410, 192] width 820 height 385
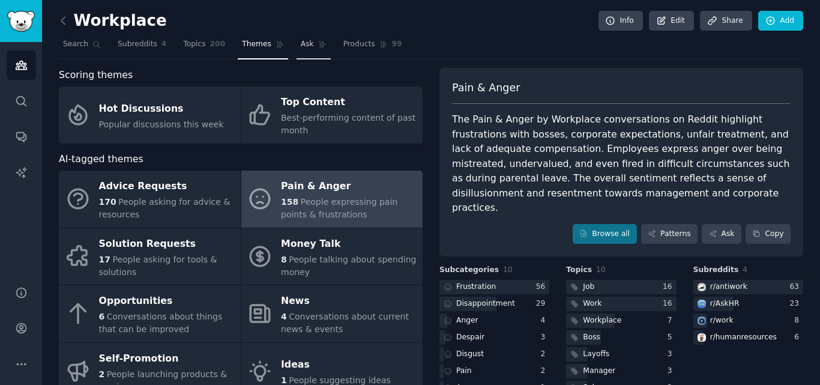
click at [310, 52] on link "Ask" at bounding box center [313, 47] width 34 height 25
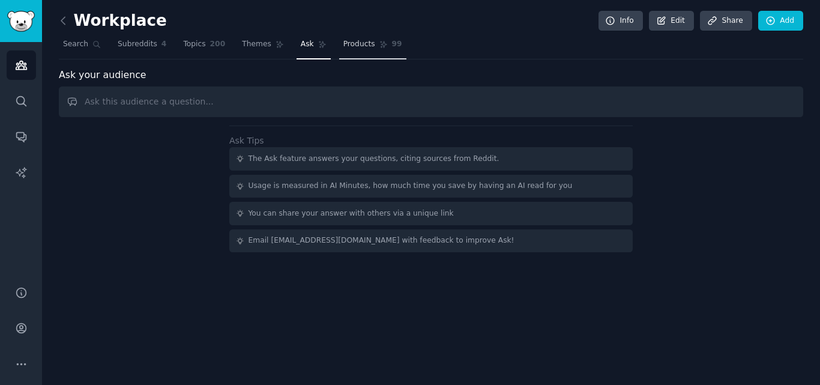
click at [339, 52] on link "Products 99" at bounding box center [372, 47] width 67 height 25
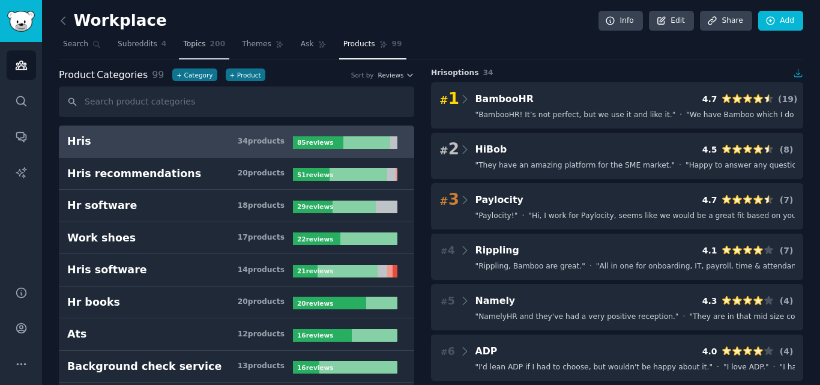
click at [184, 45] on span "Topics" at bounding box center [194, 44] width 22 height 11
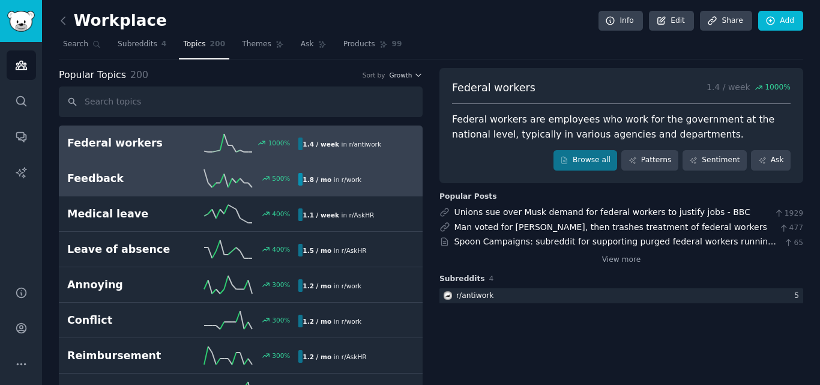
click at [190, 179] on div "500 %" at bounding box center [241, 178] width 116 height 18
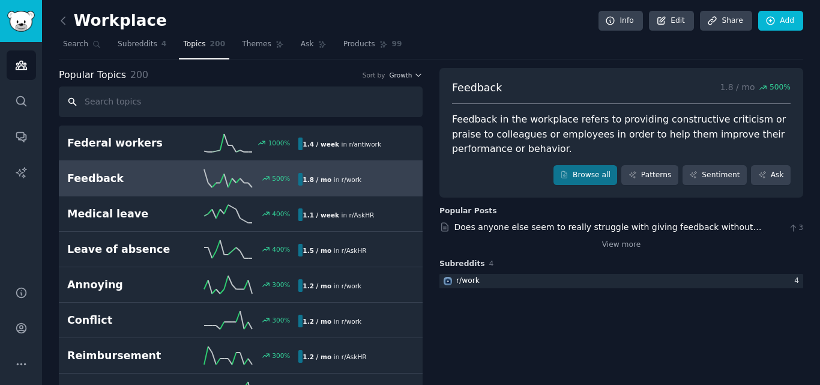
click at [293, 95] on input "text" at bounding box center [241, 101] width 364 height 31
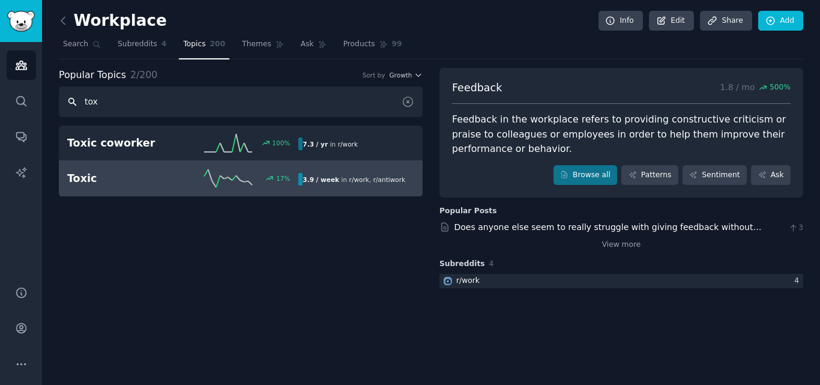
type input "tox"
click at [194, 184] on div "17 %" at bounding box center [241, 178] width 116 height 18
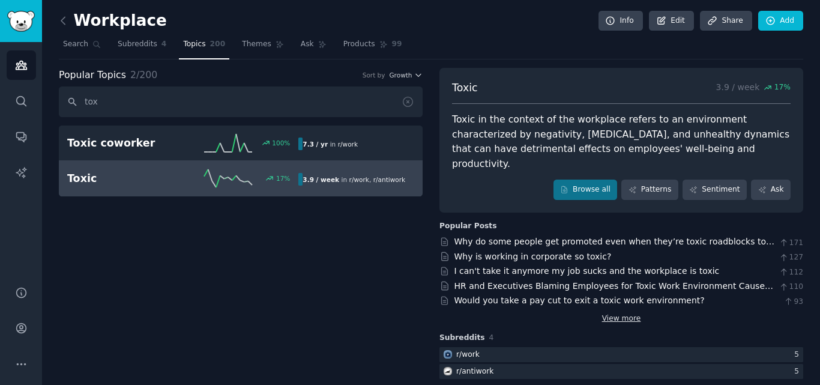
click at [613, 313] on link "View more" at bounding box center [621, 318] width 39 height 11
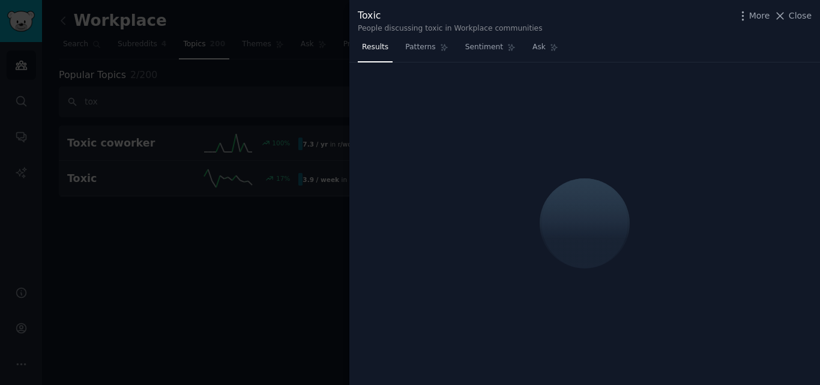
click at [171, 168] on div at bounding box center [410, 192] width 820 height 385
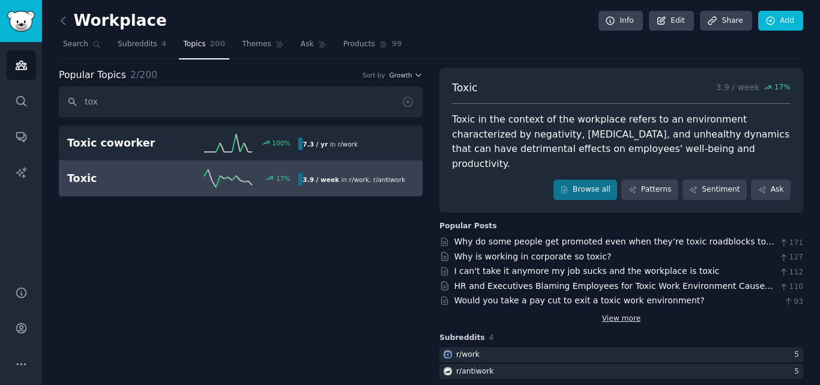
click at [628, 313] on link "View more" at bounding box center [621, 318] width 39 height 11
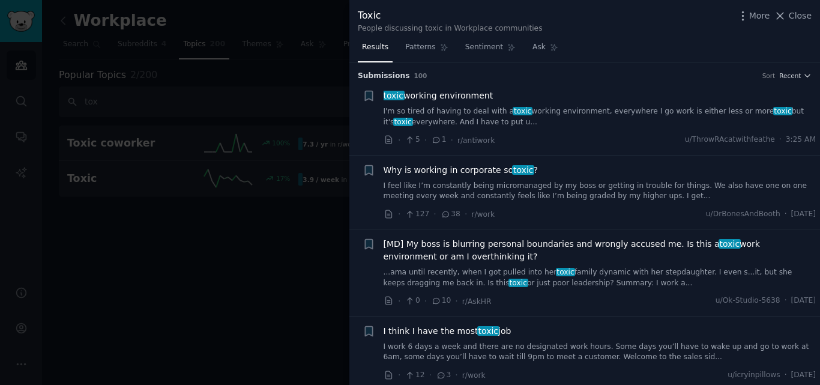
click at [270, 180] on div at bounding box center [410, 192] width 820 height 385
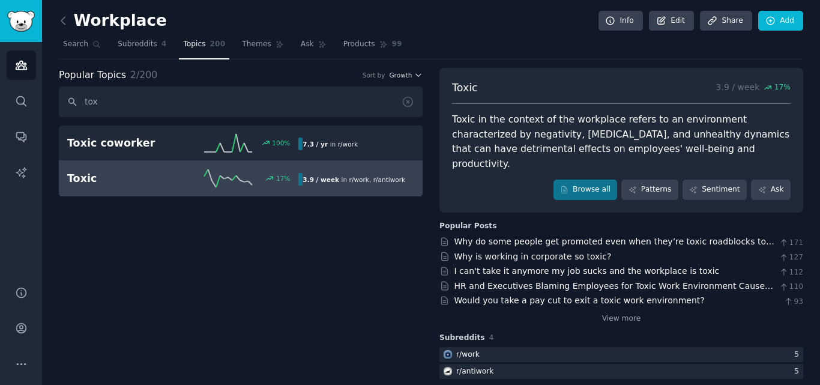
click at [407, 81] on div "Popular Topics 2 / 200 Sort by Growth" at bounding box center [241, 75] width 364 height 15
click at [412, 74] on span "Growth" at bounding box center [400, 75] width 23 height 8
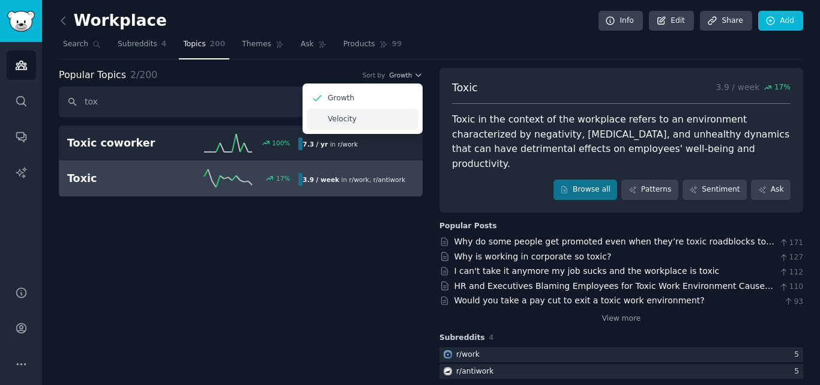
click at [371, 115] on div "Velocity" at bounding box center [363, 119] width 112 height 21
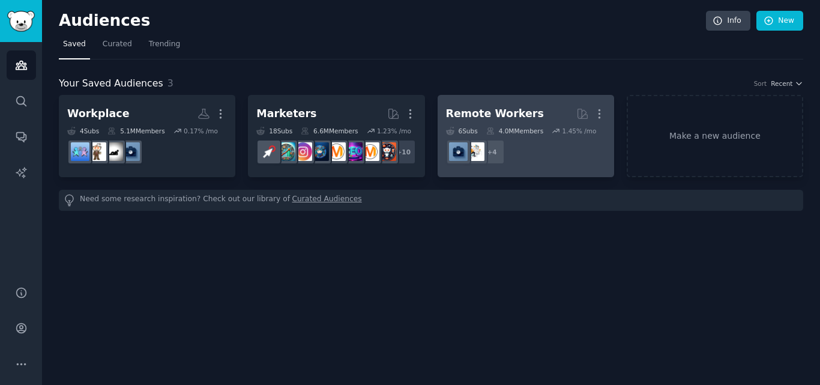
click at [520, 108] on div "Remote Workers" at bounding box center [495, 113] width 98 height 15
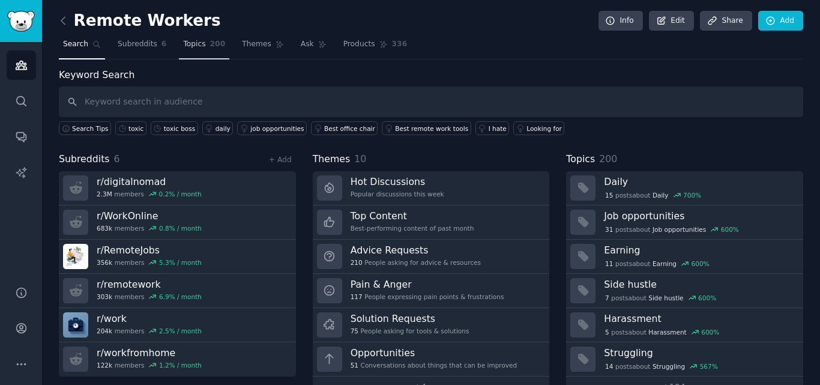
click at [210, 40] on span "200" at bounding box center [218, 44] width 16 height 11
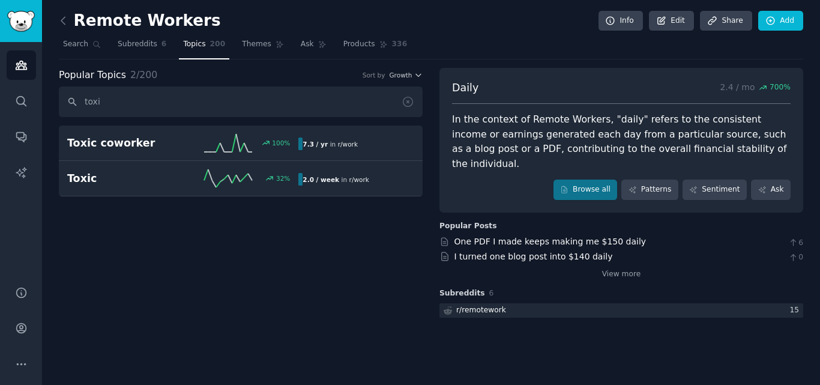
type input "toxi"
